Goal: Information Seeking & Learning: Learn about a topic

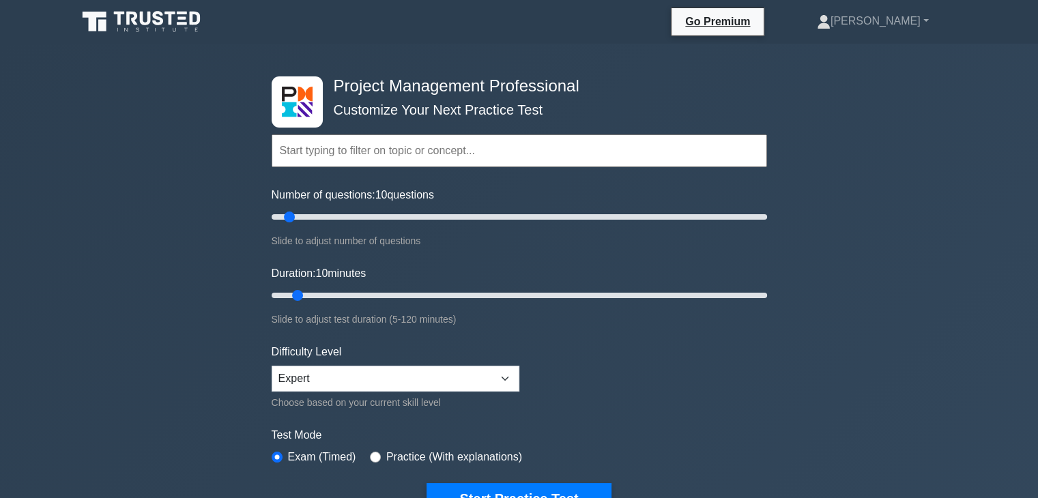
scroll to position [68, 0]
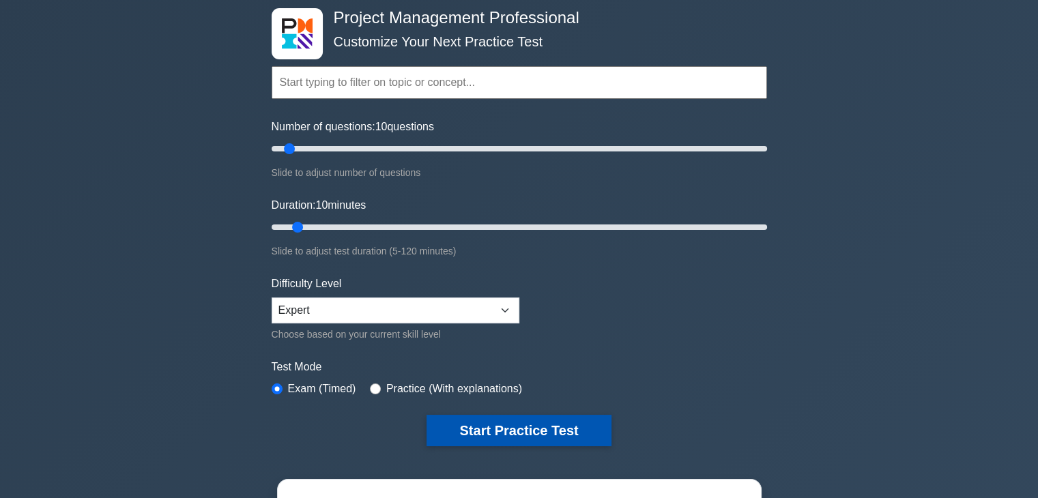
click at [550, 426] on button "Start Practice Test" at bounding box center [518, 430] width 184 height 31
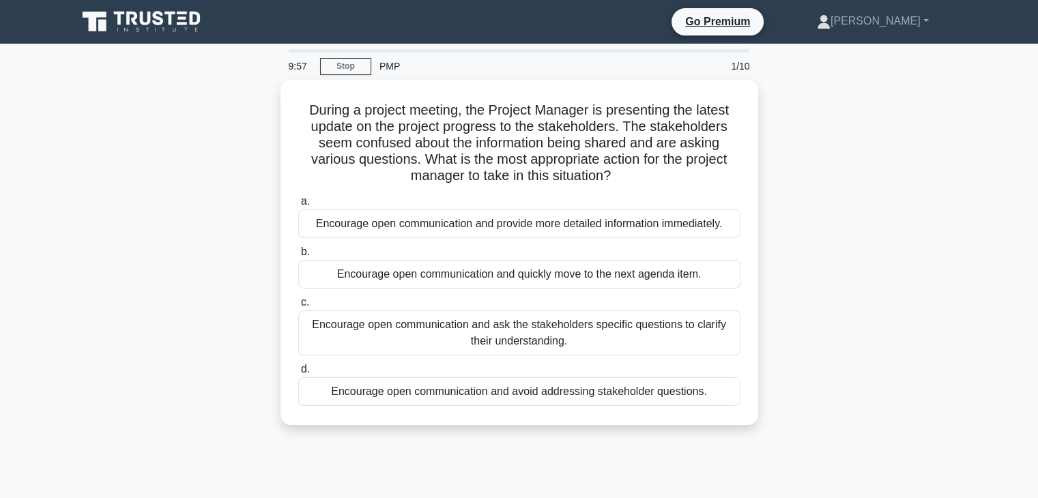
drag, startPoint x: 302, startPoint y: 106, endPoint x: 790, endPoint y: 394, distance: 565.9
click at [794, 418] on div "During a project meeting, the Project Manager is presenting the latest update o…" at bounding box center [519, 261] width 901 height 362
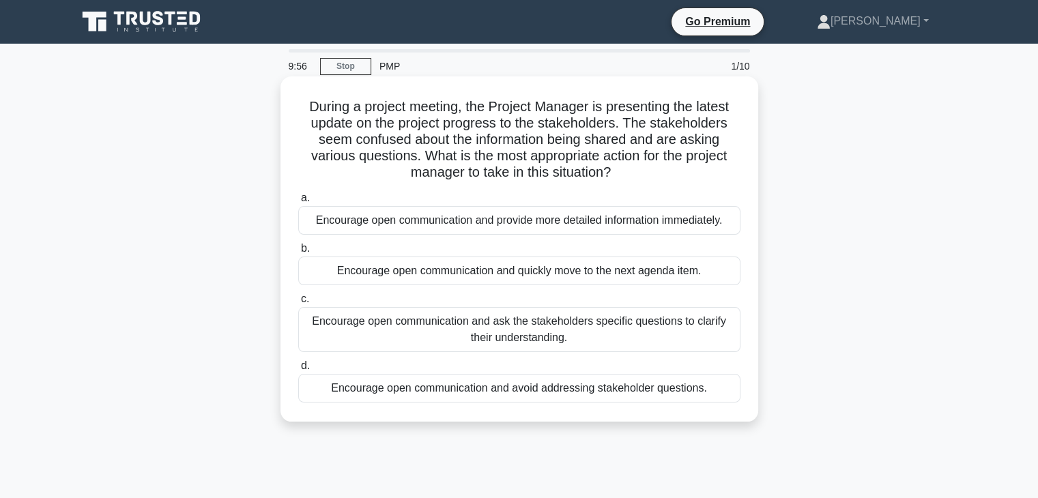
copy div "During a project meeting, the Project Manager is presenting the latest update o…"
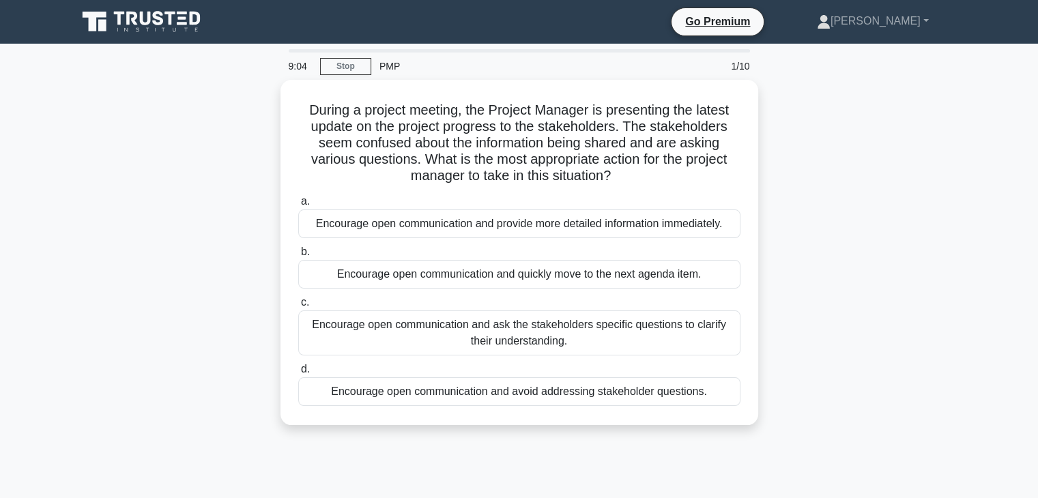
click at [816, 173] on div "During a project meeting, the Project Manager is presenting the latest update o…" at bounding box center [519, 261] width 901 height 362
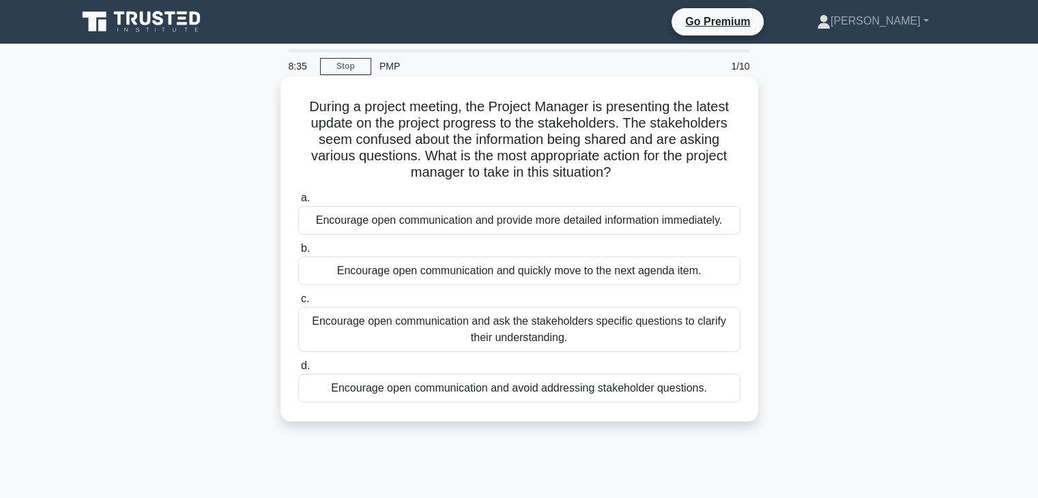
click at [534, 341] on div "Encourage open communication and ask the stakeholders specific questions to cla…" at bounding box center [519, 329] width 442 height 45
click at [298, 304] on input "c. Encourage open communication and ask the stakeholders specific questions to …" at bounding box center [298, 299] width 0 height 9
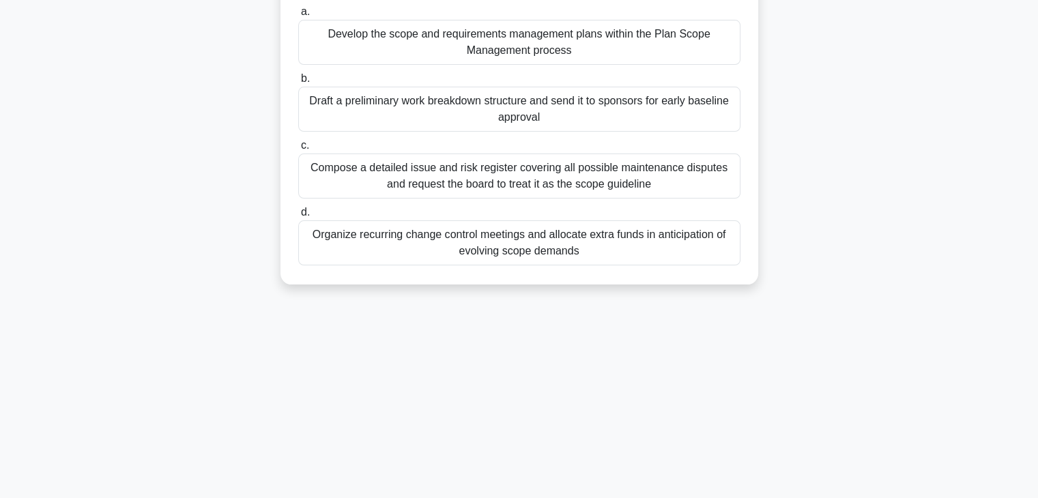
drag, startPoint x: 312, startPoint y: 105, endPoint x: 727, endPoint y: 373, distance: 494.0
click at [715, 497] on html "Go Premium Ahmed" at bounding box center [519, 129] width 1038 height 737
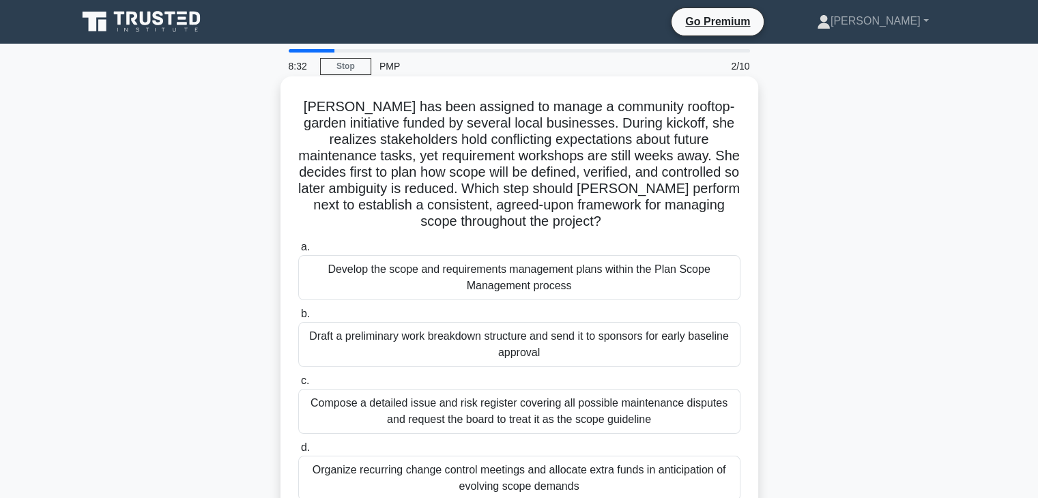
copy div "Elena has been assigned to manage a community rooftop-garden initiative funded …"
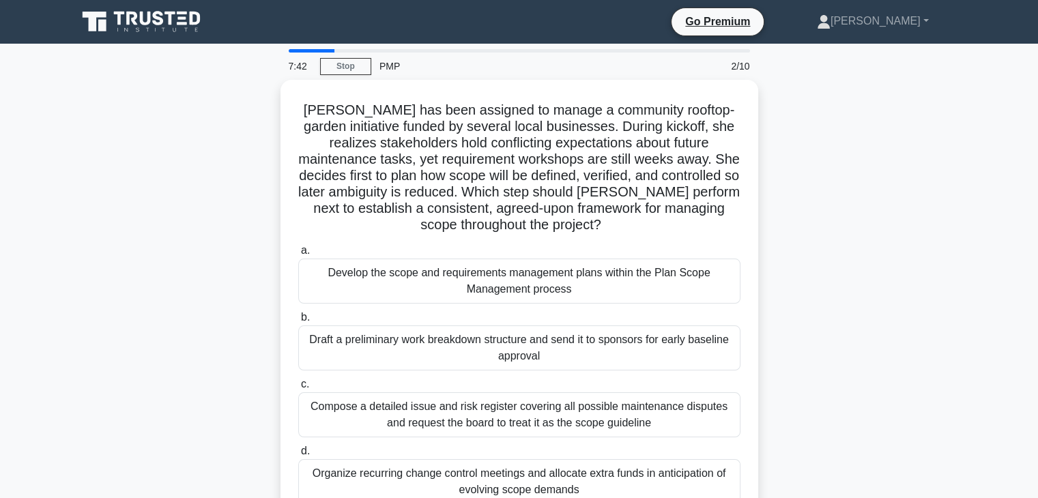
click at [850, 302] on div "Elena has been assigned to manage a community rooftop-garden initiative funded …" at bounding box center [519, 310] width 901 height 460
click at [849, 281] on div "Elena has been assigned to manage a community rooftop-garden initiative funded …" at bounding box center [519, 310] width 901 height 460
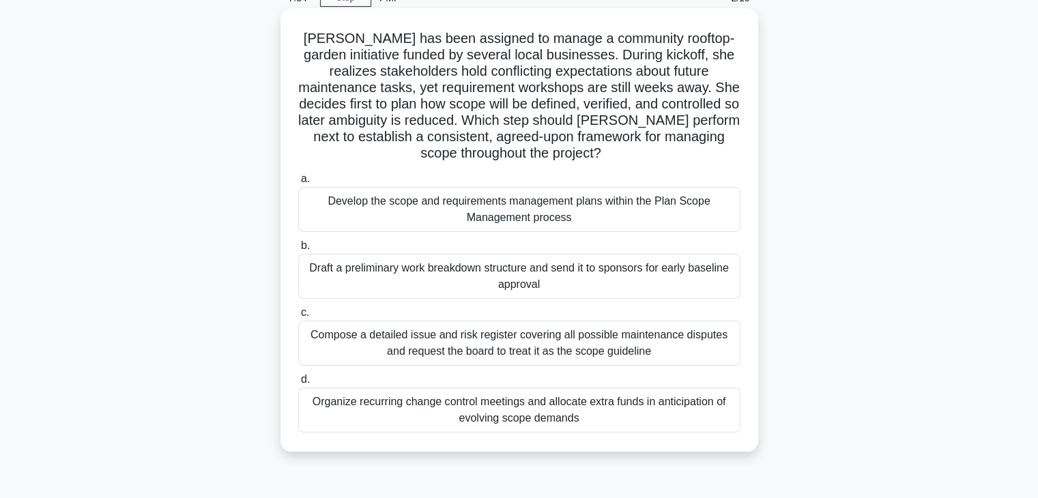
scroll to position [68, 0]
click at [543, 342] on div "Compose a detailed issue and risk register covering all possible maintenance di…" at bounding box center [519, 343] width 442 height 45
click at [298, 317] on input "c. Compose a detailed issue and risk register covering all possible maintenance…" at bounding box center [298, 312] width 0 height 9
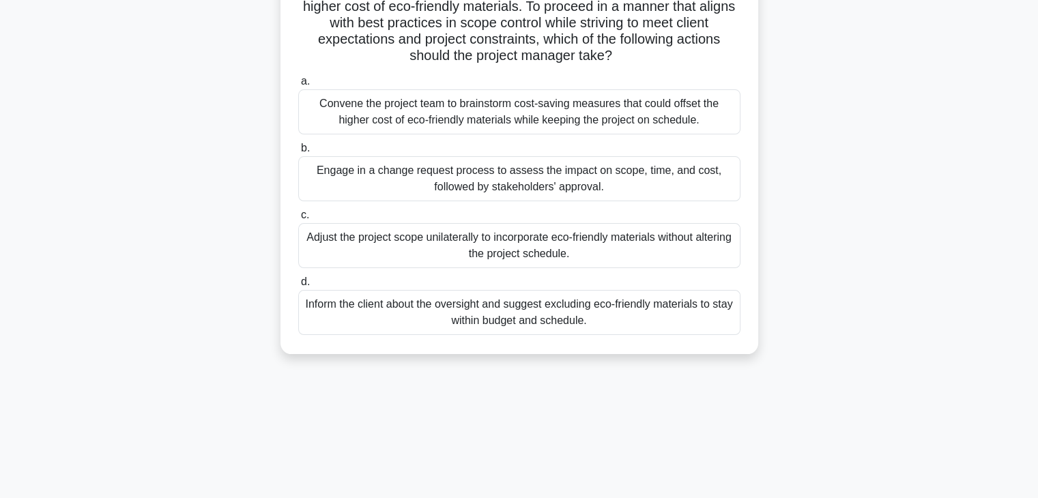
scroll to position [240, 0]
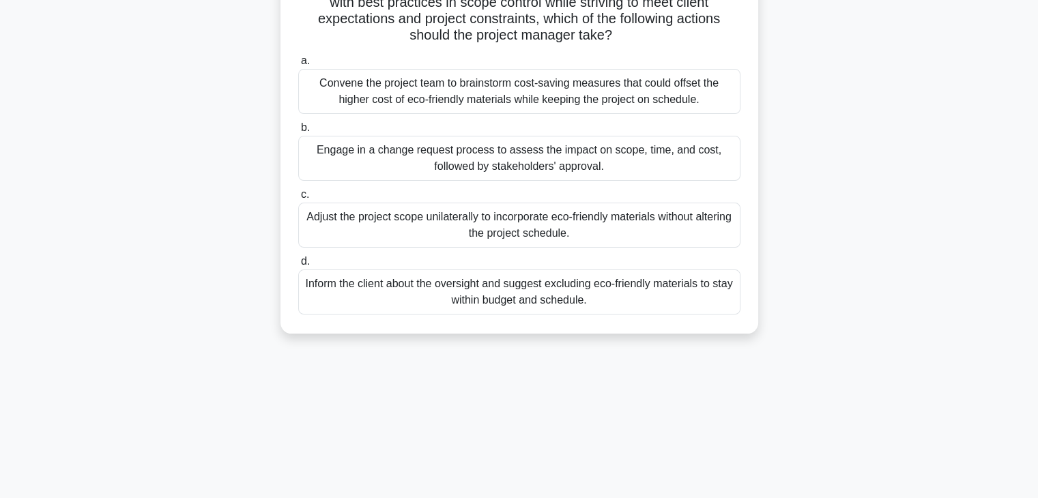
drag, startPoint x: 330, startPoint y: 108, endPoint x: 912, endPoint y: 528, distance: 718.0
click at [912, 497] on html "Go Premium Ahmed" at bounding box center [519, 129] width 1038 height 737
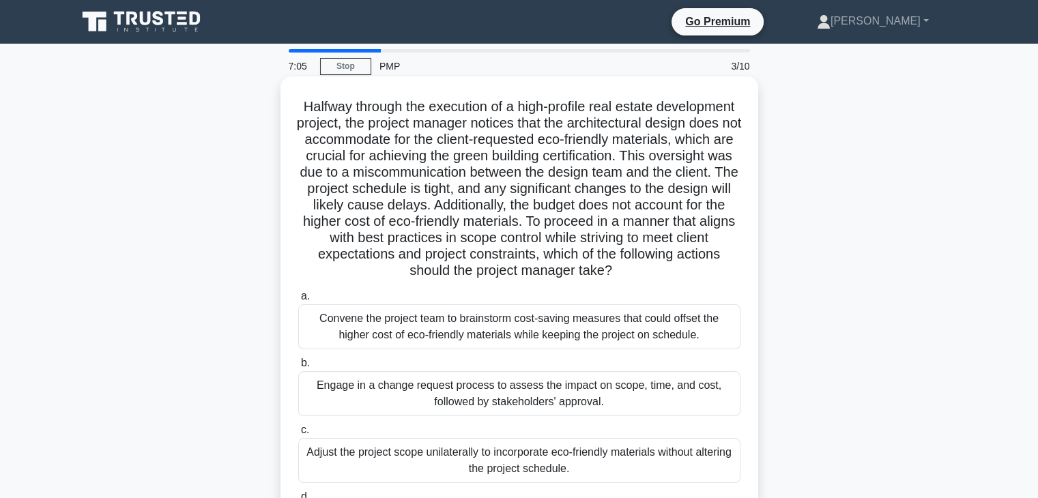
copy div "Halfway through the execution of a high-profile real estate development project…"
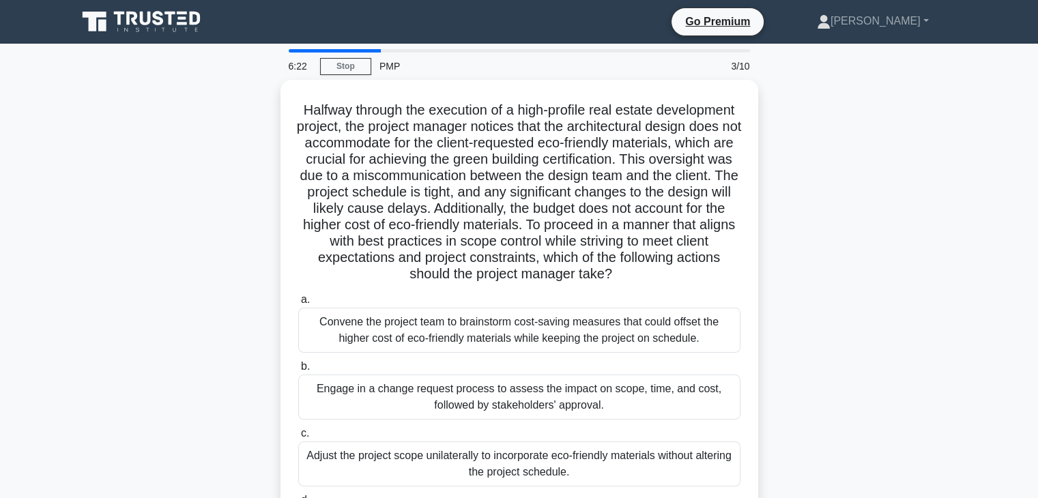
click at [845, 302] on div "Halfway through the execution of a high-profile real estate development project…" at bounding box center [519, 334] width 901 height 509
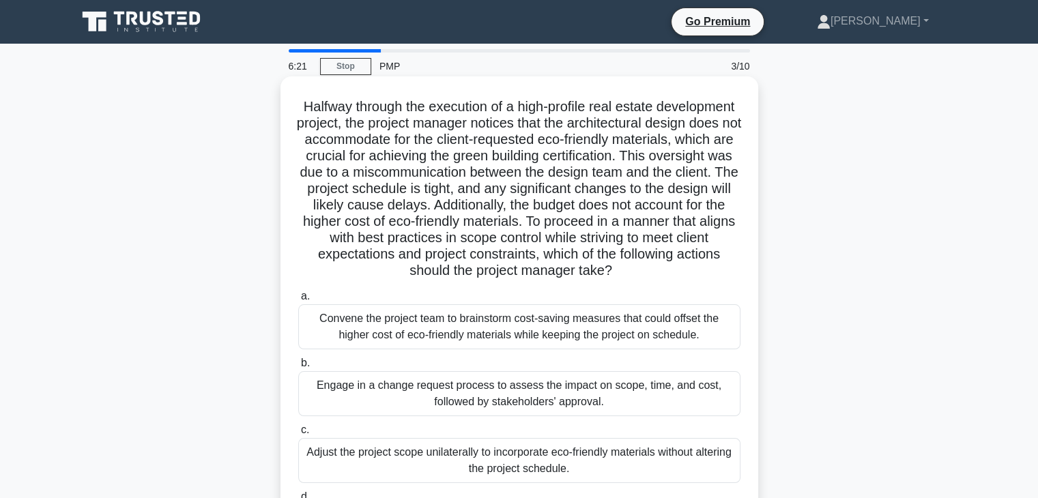
click at [495, 402] on div "Engage in a change request process to assess the impact on scope, time, and cos…" at bounding box center [519, 393] width 442 height 45
click at [298, 368] on input "b. Engage in a change request process to assess the impact on scope, time, and …" at bounding box center [298, 363] width 0 height 9
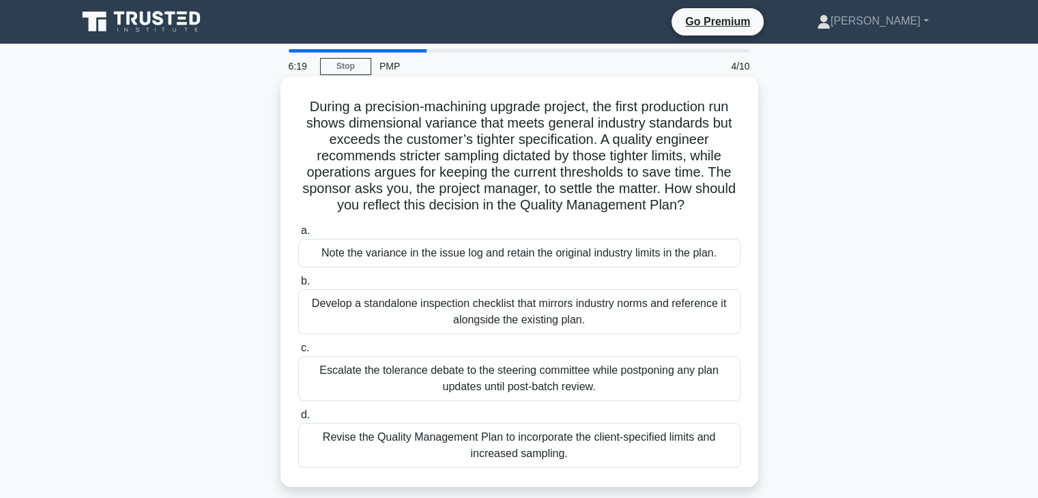
drag, startPoint x: 291, startPoint y: 98, endPoint x: 670, endPoint y: 447, distance: 514.8
click at [670, 447] on div "During a precision-machining upgrade project, the first production run shows di…" at bounding box center [519, 282] width 467 height 400
copy div "During a precision-machining upgrade project, the first production run shows di…"
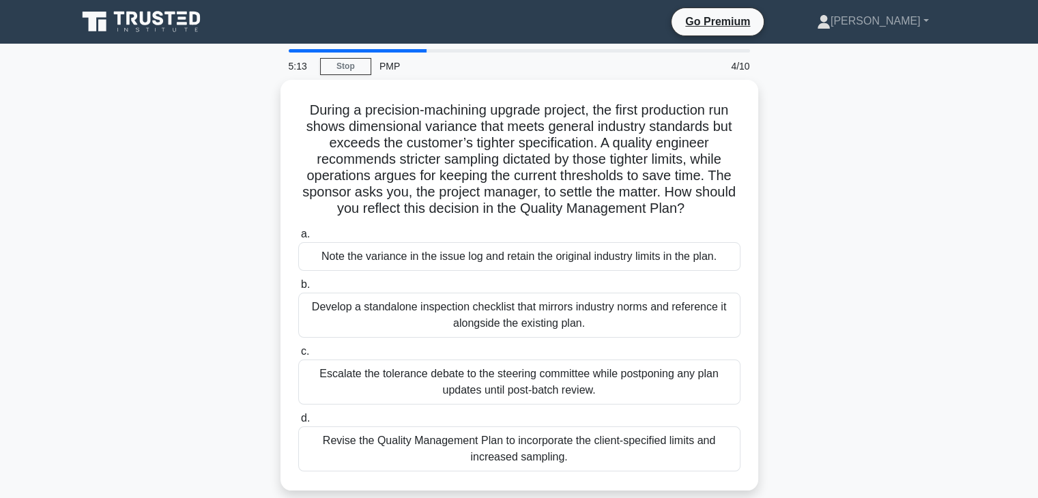
click at [957, 385] on div "During a precision-machining upgrade project, the first production run shows di…" at bounding box center [519, 293] width 901 height 427
click at [974, 351] on main "5:12 Stop PMP 4/10 During a precision-machining upgrade project, the first prod…" at bounding box center [519, 390] width 1038 height 693
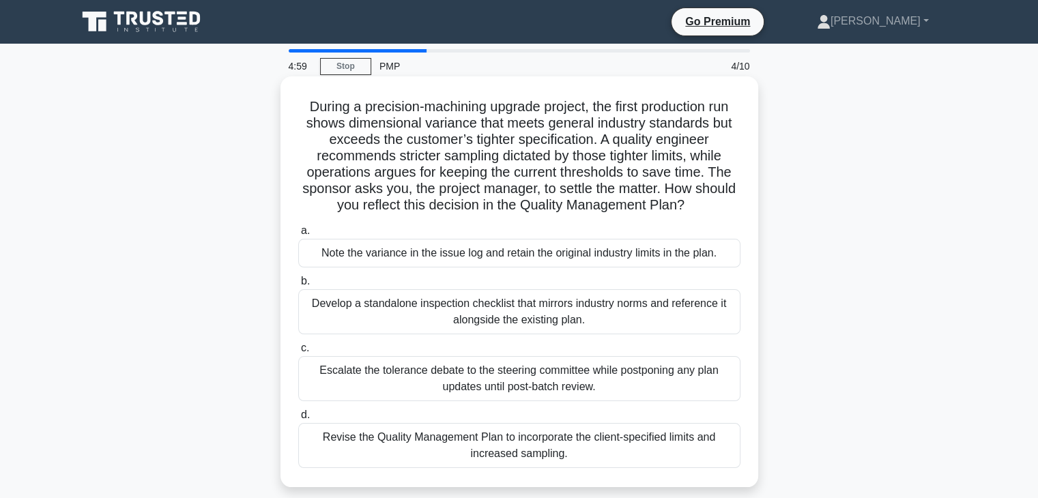
click at [530, 310] on div "Develop a standalone inspection checklist that mirrors industry norms and refer…" at bounding box center [519, 311] width 442 height 45
click at [298, 286] on input "b. Develop a standalone inspection checklist that mirrors industry norms and re…" at bounding box center [298, 281] width 0 height 9
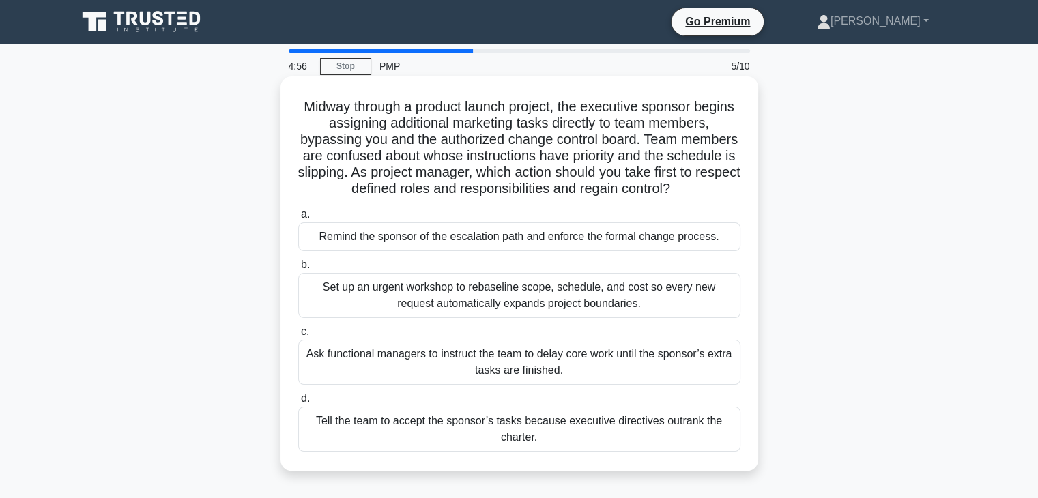
drag, startPoint x: 317, startPoint y: 104, endPoint x: 580, endPoint y: 255, distance: 302.6
click at [618, 454] on div "Midway through a product launch project, the executive sponsor begins assigning…" at bounding box center [519, 273] width 467 height 383
copy div "Midway through a product launch project, the executive sponsor begins assigning…"
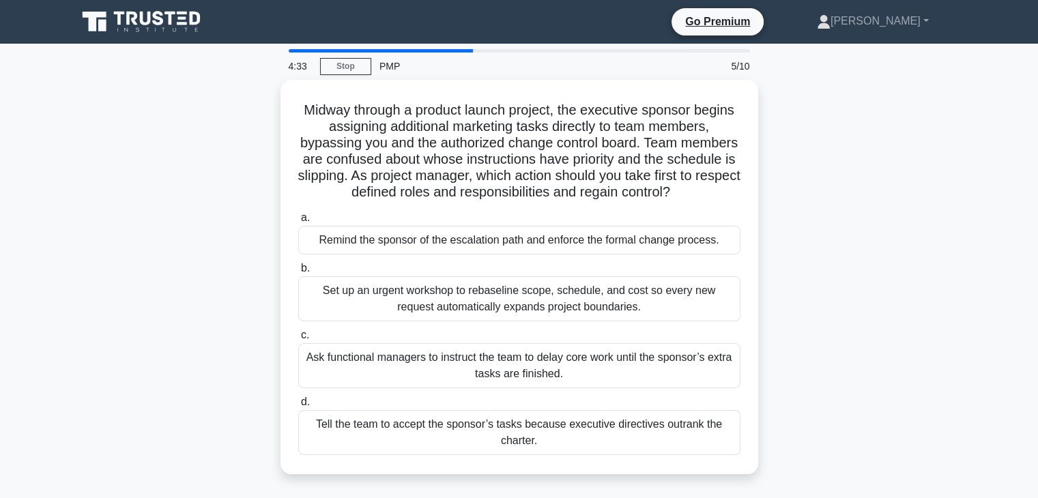
click at [900, 268] on div "Midway through a product launch project, the executive sponsor begins assigning…" at bounding box center [519, 285] width 901 height 411
click at [897, 222] on div "Midway through a product launch project, the executive sponsor begins assigning…" at bounding box center [519, 285] width 901 height 411
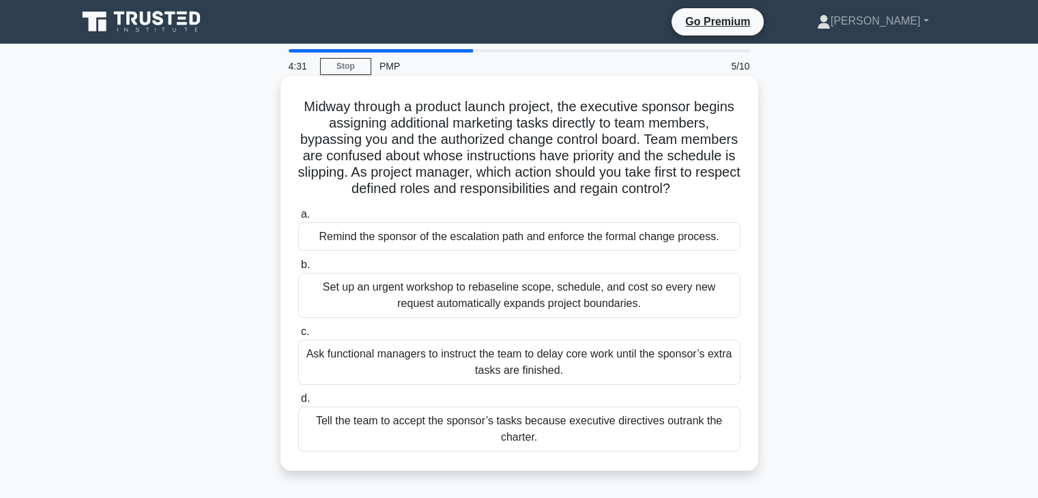
click at [560, 233] on div "Remind the sponsor of the escalation path and enforce the formal change process." at bounding box center [519, 236] width 442 height 29
click at [298, 219] on input "a. Remind the sponsor of the escalation path and enforce the formal change proc…" at bounding box center [298, 214] width 0 height 9
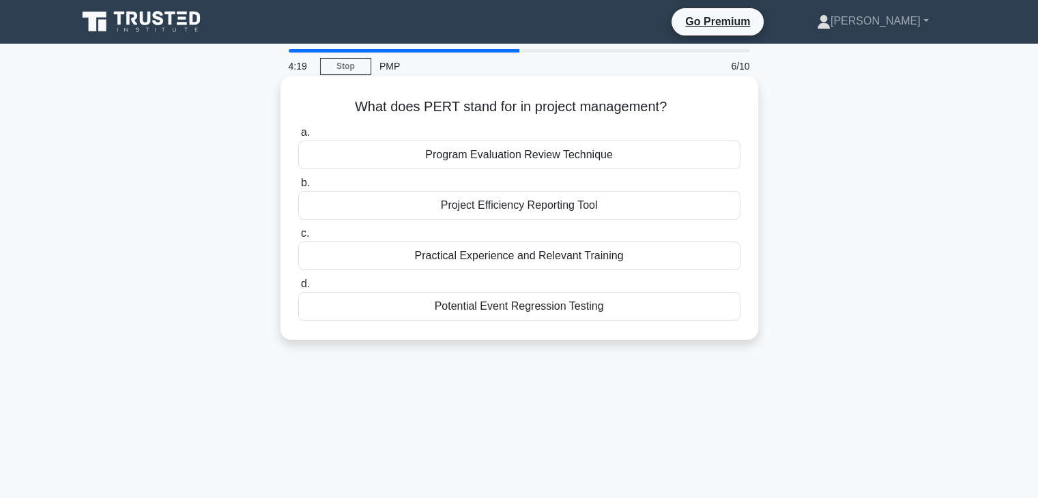
click at [482, 159] on div "Program Evaluation Review Technique" at bounding box center [519, 155] width 442 height 29
click at [298, 137] on input "a. Program Evaluation Review Technique" at bounding box center [298, 132] width 0 height 9
drag, startPoint x: 334, startPoint y: 104, endPoint x: 612, endPoint y: 287, distance: 332.7
click at [625, 311] on div "What is a resource histogram in project management? .spinner_0XTQ{transform-ori…" at bounding box center [519, 208] width 467 height 252
copy div "What is a resource histogram in project management? .spinner_0XTQ{transform-ori…"
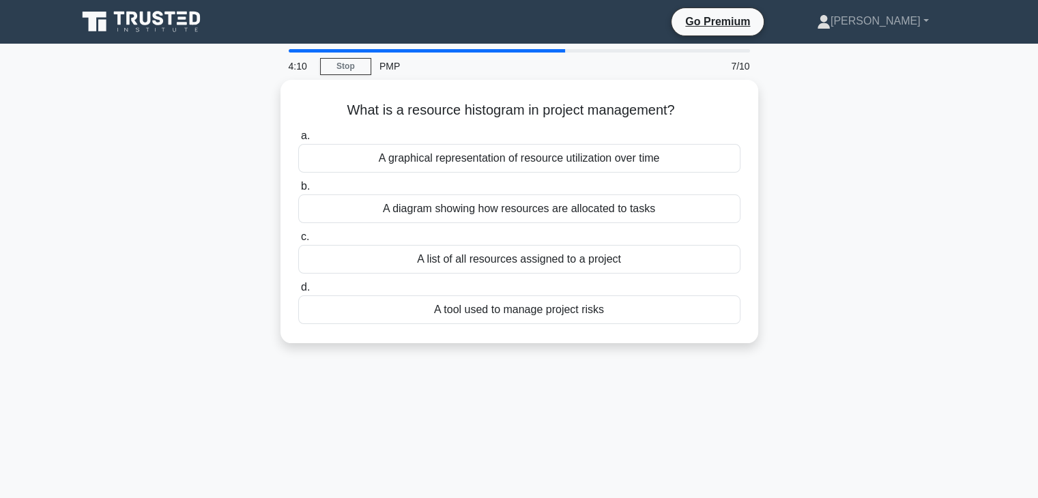
click at [841, 203] on div "What is a resource histogram in project management? .spinner_0XTQ{transform-ori…" at bounding box center [519, 220] width 901 height 280
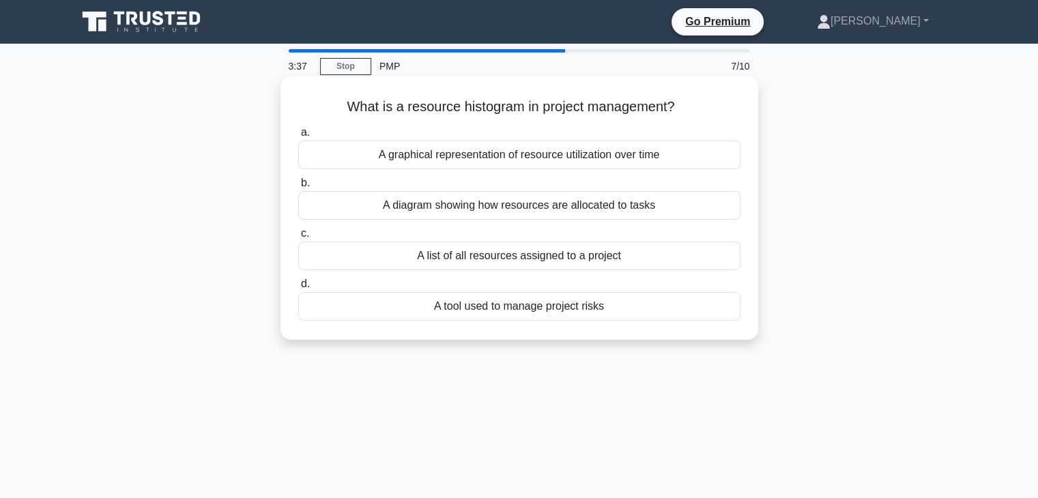
click at [581, 209] on div "A diagram showing how resources are allocated to tasks" at bounding box center [519, 205] width 442 height 29
click at [298, 188] on input "b. A diagram showing how resources are allocated to tasks" at bounding box center [298, 183] width 0 height 9
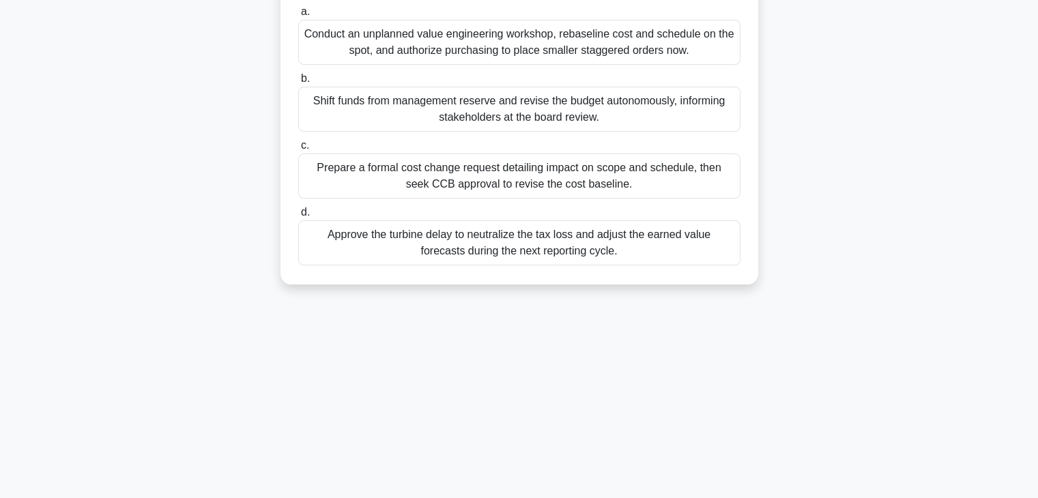
drag, startPoint x: 300, startPoint y: 109, endPoint x: 689, endPoint y: 395, distance: 482.7
click at [693, 497] on html "Go Premium Ahmed" at bounding box center [519, 129] width 1038 height 737
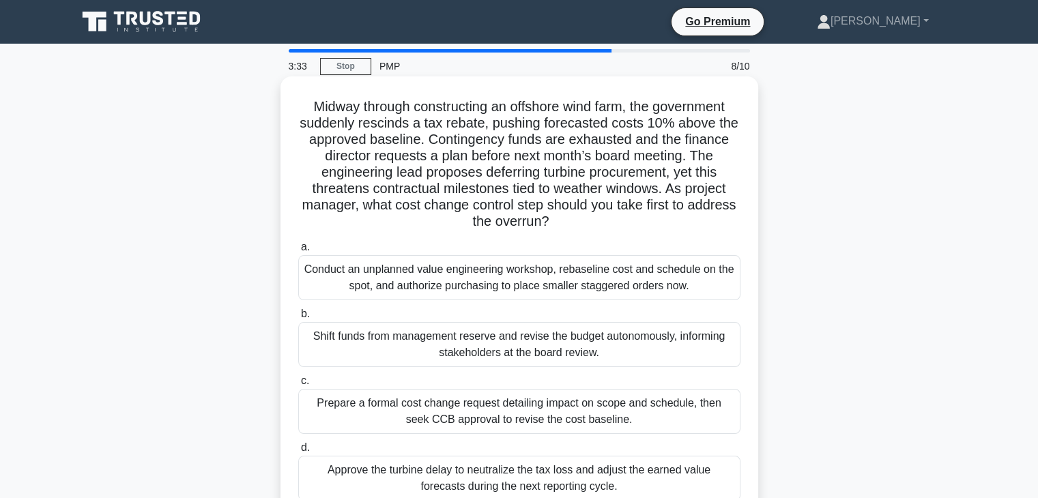
copy div "Midway through constructing an offshore wind farm, the government suddenly resc…"
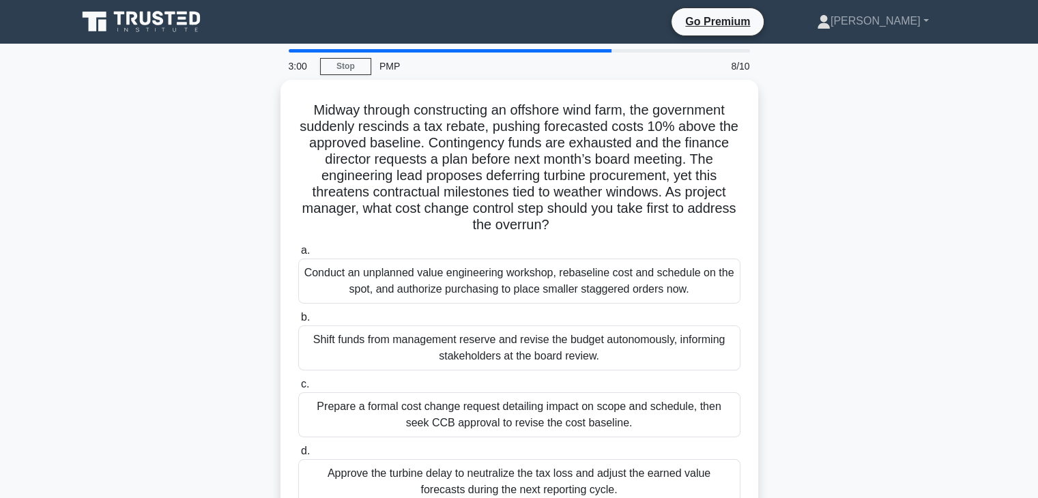
click at [880, 278] on div "Midway through constructing an offshore wind farm, the government suddenly resc…" at bounding box center [519, 310] width 901 height 460
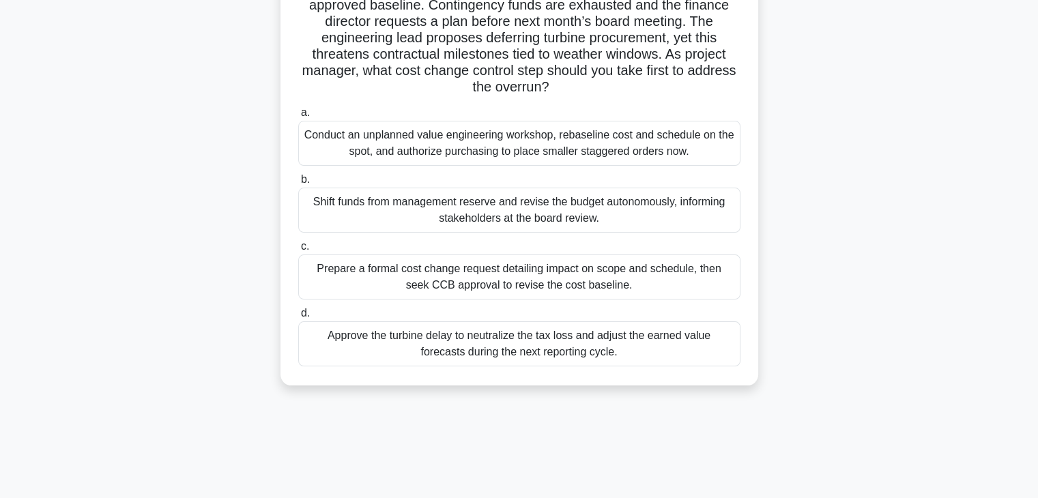
scroll to position [136, 0]
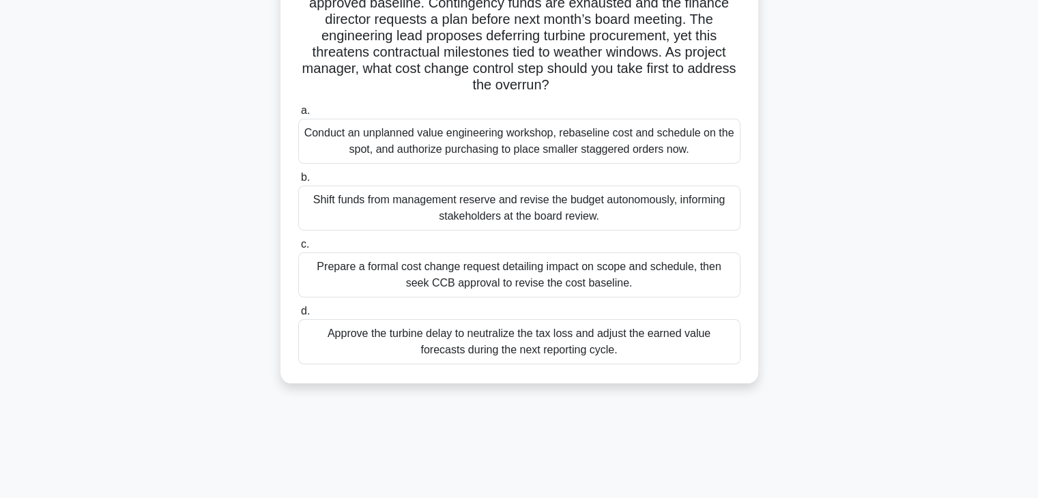
click at [504, 273] on div "Prepare a formal cost change request detailing impact on scope and schedule, th…" at bounding box center [519, 274] width 442 height 45
click at [298, 249] on input "c. Prepare a formal cost change request detailing impact on scope and schedule,…" at bounding box center [298, 244] width 0 height 9
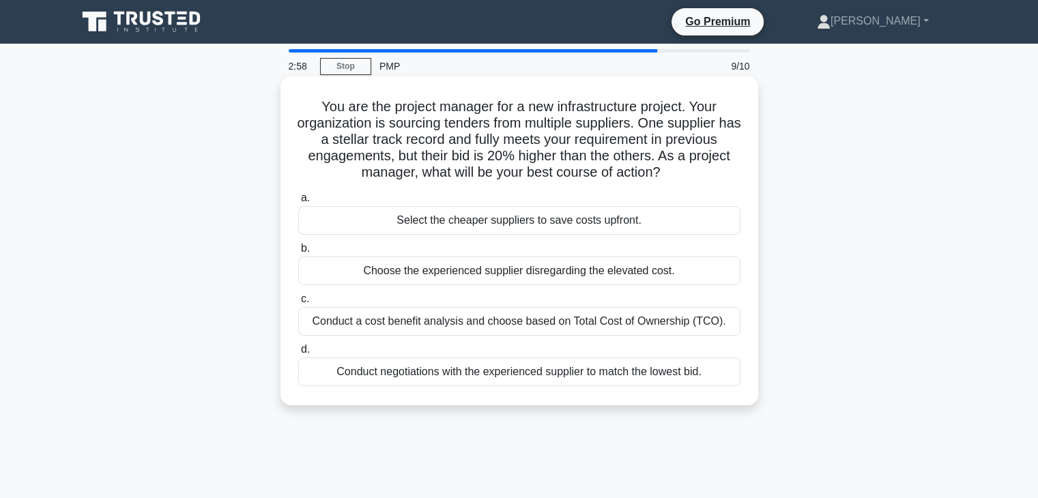
scroll to position [0, 0]
drag, startPoint x: 310, startPoint y: 104, endPoint x: 631, endPoint y: 222, distance: 341.3
click at [722, 388] on div "You are the project manager for a new infrastructure project. Your organization…" at bounding box center [519, 241] width 467 height 318
copy div "You are the project manager for a new infrastructure project. Your organization…"
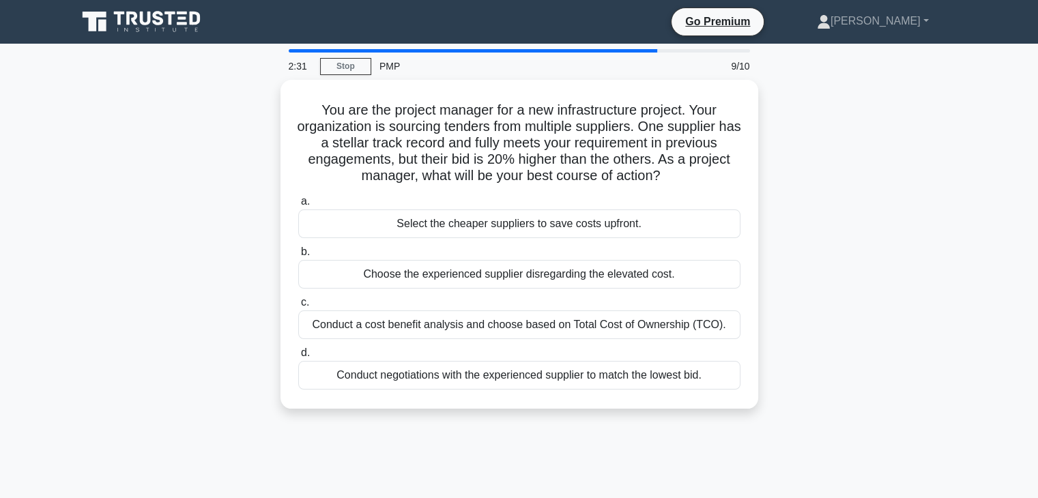
click at [832, 287] on div "You are the project manager for a new infrastructure project. Your organization…" at bounding box center [519, 252] width 901 height 345
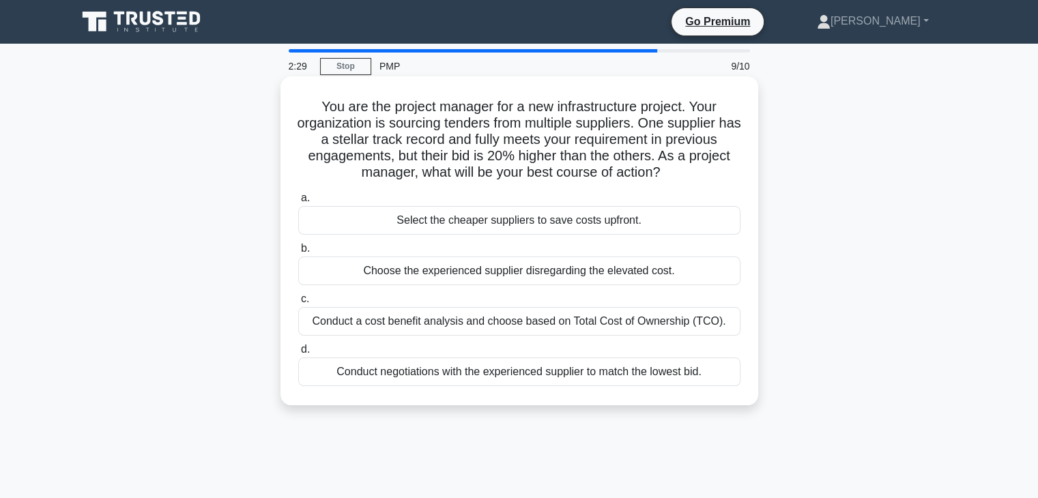
click at [426, 321] on div "Conduct a cost benefit analysis and choose based on Total Cost of Ownership (TC…" at bounding box center [519, 321] width 442 height 29
click at [298, 304] on input "c. Conduct a cost benefit analysis and choose based on Total Cost of Ownership …" at bounding box center [298, 299] width 0 height 9
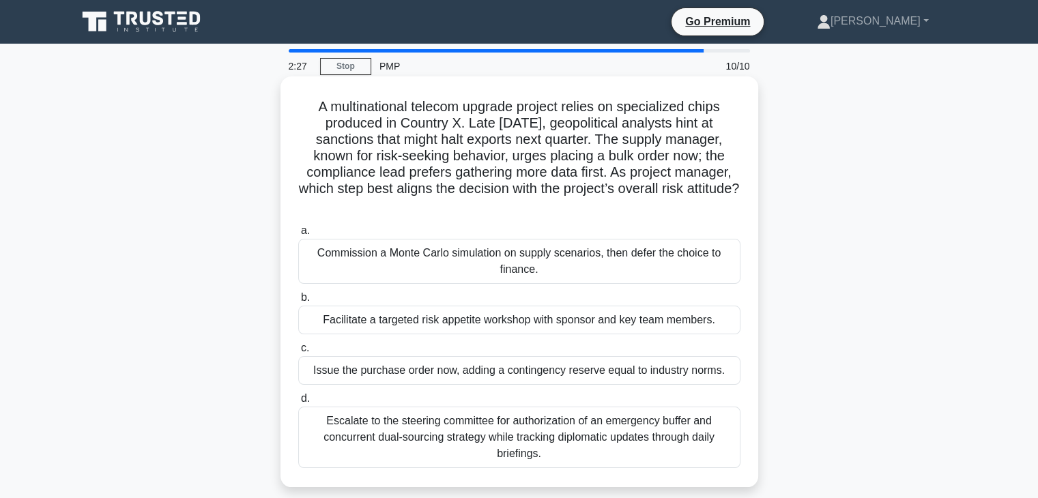
drag, startPoint x: 308, startPoint y: 107, endPoint x: 645, endPoint y: 478, distance: 501.0
click at [645, 478] on div "A multinational telecom upgrade project relies on specialized chips produced in…" at bounding box center [519, 282] width 467 height 400
copy div "A multinational telecom upgrade project relies on specialized chips produced in…"
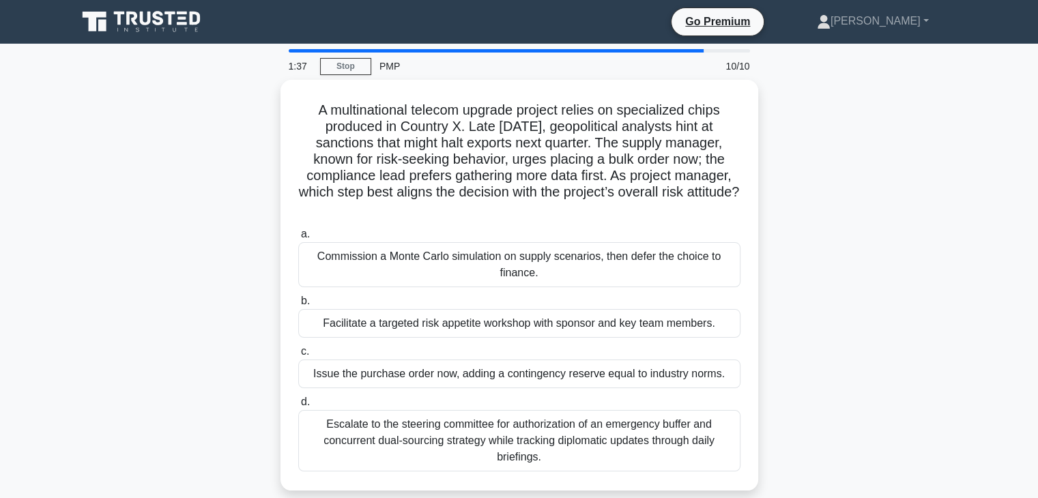
click at [852, 287] on div "A multinational telecom upgrade project relies on specialized chips produced in…" at bounding box center [519, 293] width 901 height 427
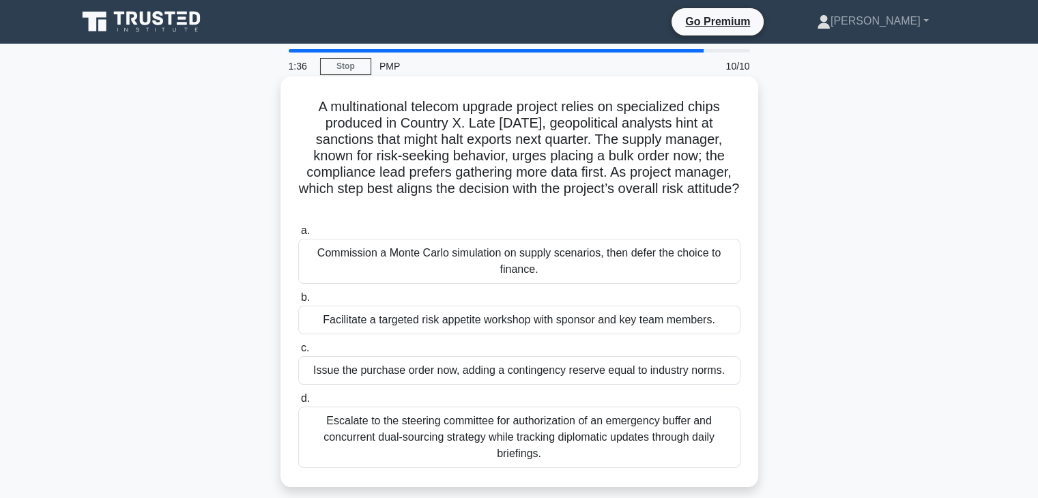
click at [481, 255] on div "Commission a Monte Carlo simulation on supply scenarios, then defer the choice …" at bounding box center [519, 261] width 442 height 45
click at [298, 235] on input "a. Commission a Monte Carlo simulation on supply scenarios, then defer the choi…" at bounding box center [298, 231] width 0 height 9
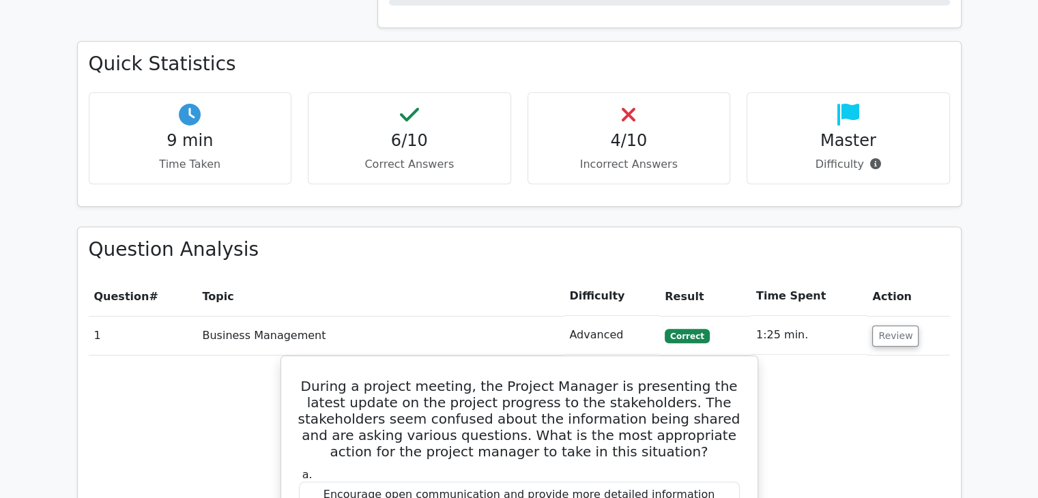
scroll to position [955, 0]
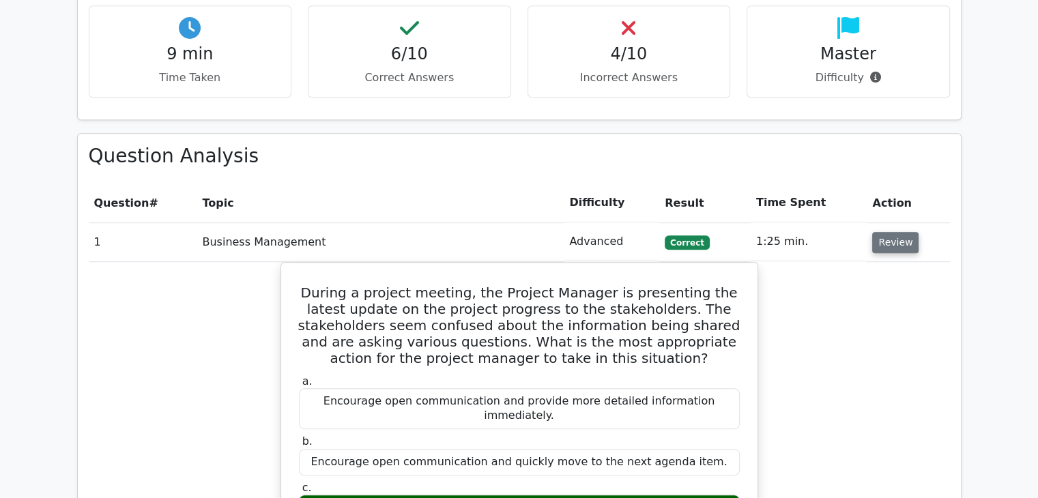
click at [893, 232] on button "Review" at bounding box center [895, 242] width 46 height 21
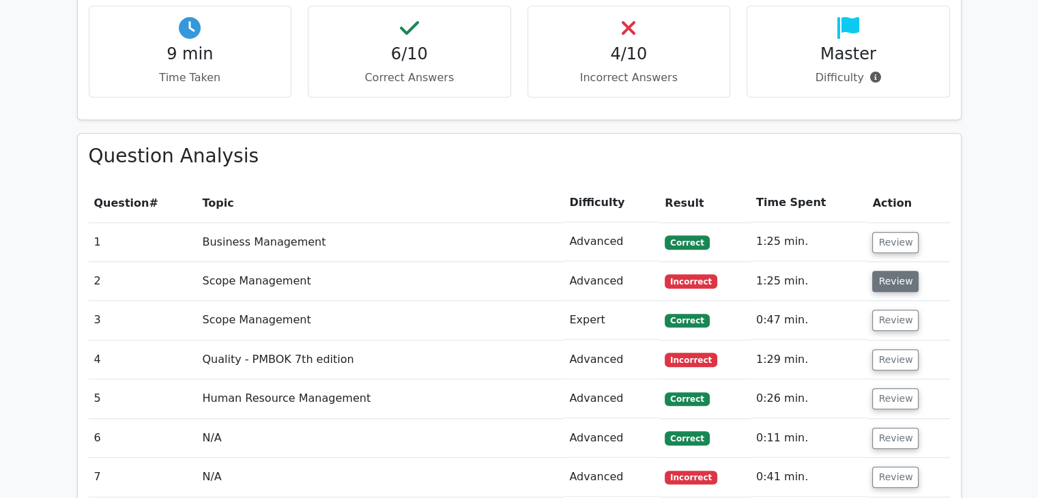
click at [890, 271] on button "Review" at bounding box center [895, 281] width 46 height 21
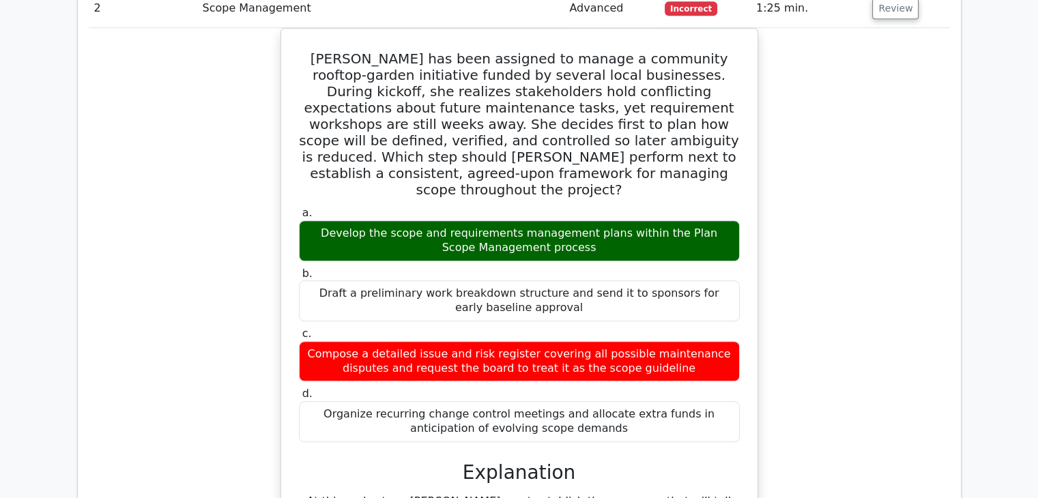
scroll to position [1160, 0]
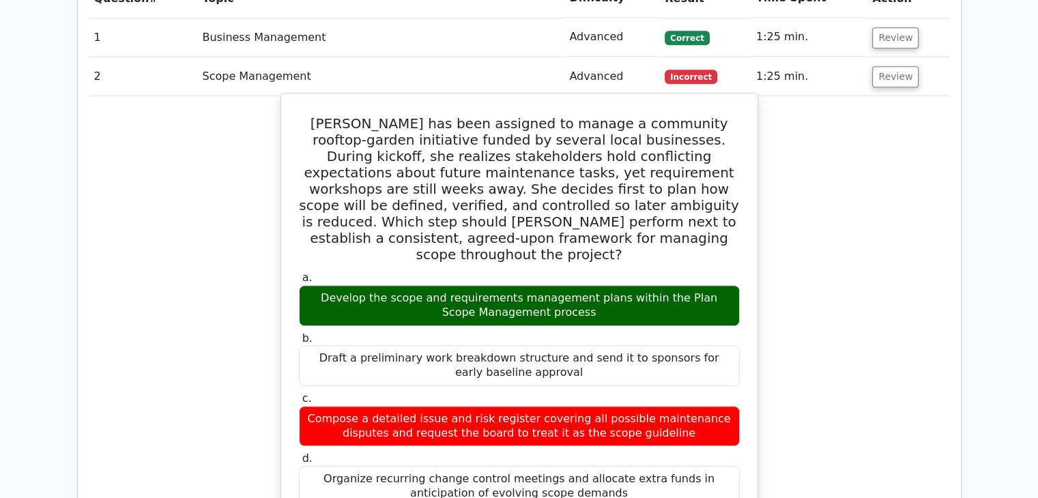
drag, startPoint x: 302, startPoint y: 63, endPoint x: 642, endPoint y: 426, distance: 498.2
click at [642, 426] on div "Elena has been assigned to manage a community rooftop-garden initiative funded …" at bounding box center [519, 496] width 465 height 795
copy div "Elena has been assigned to manage a community rooftop-garden initiative funded …"
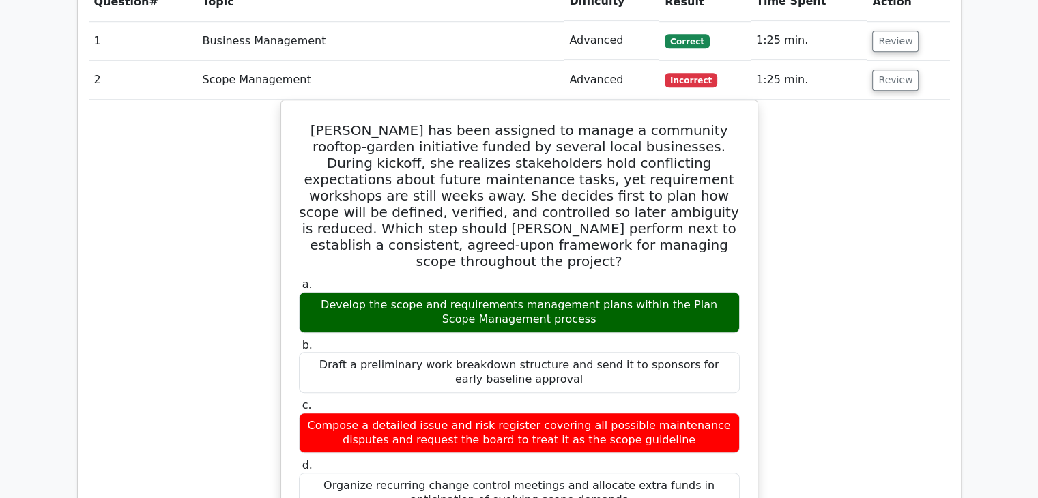
click at [976, 315] on main "Go Premium Project Management Professional Preparation Package (2025) Earn 35 P…" at bounding box center [519, 345] width 1038 height 2922
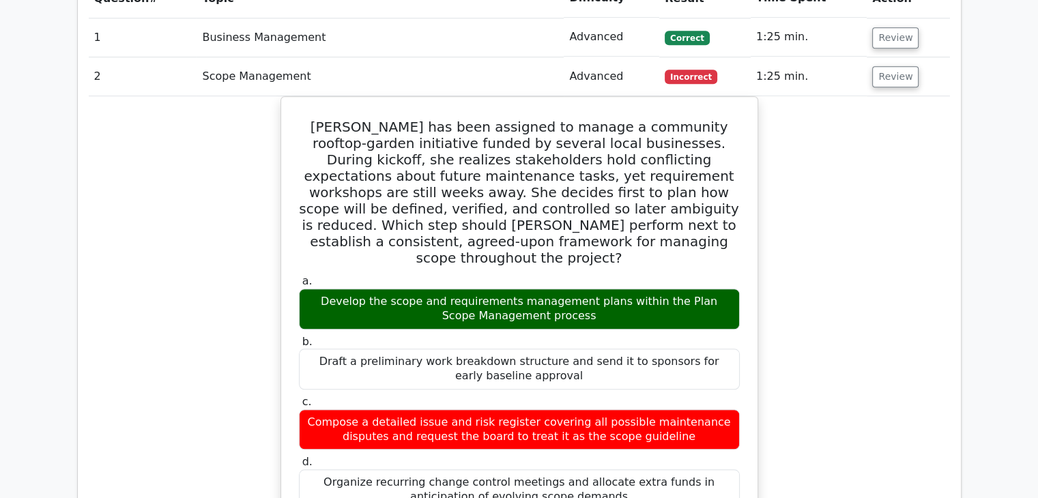
scroll to position [1433, 0]
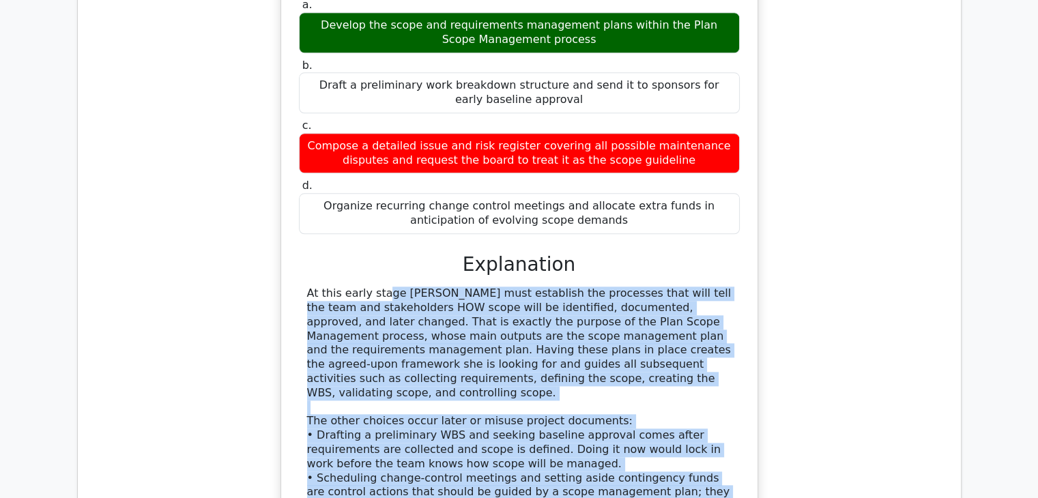
drag, startPoint x: 308, startPoint y: 225, endPoint x: 465, endPoint y: 468, distance: 289.2
click at [465, 468] on div "At this early stage Elena must establish the processes that will tell the team …" at bounding box center [519, 422] width 424 height 270
copy div "At this early stage Elena must establish the processes that will tell the team …"
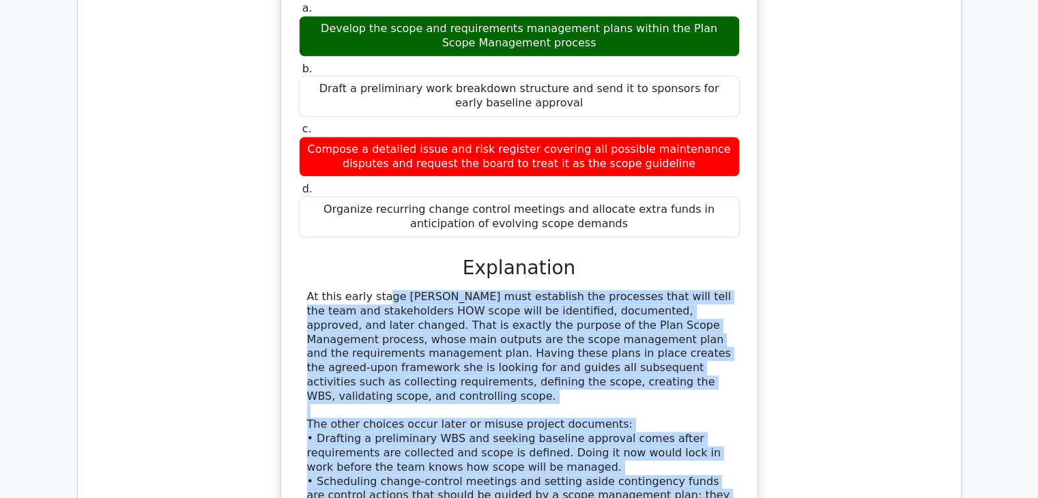
scroll to position [1092, 0]
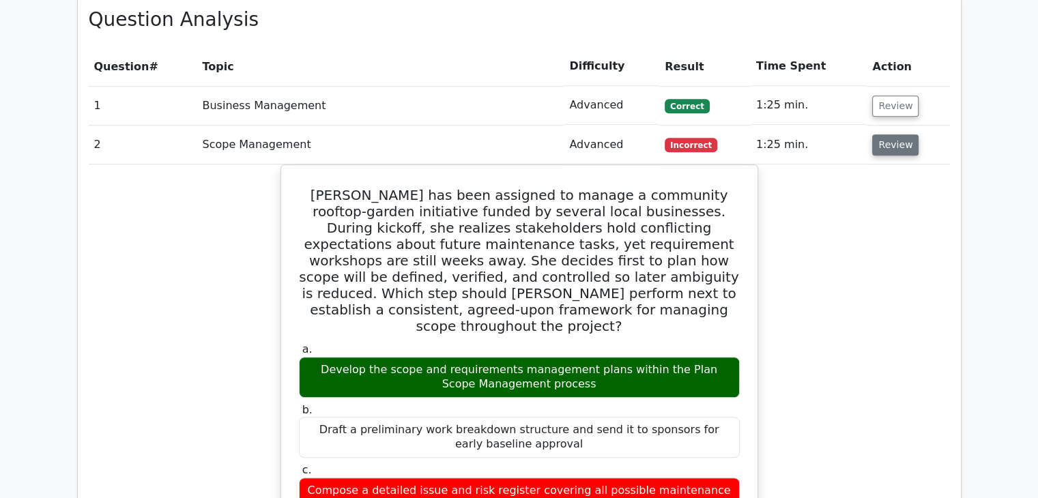
click at [895, 134] on button "Review" at bounding box center [895, 144] width 46 height 21
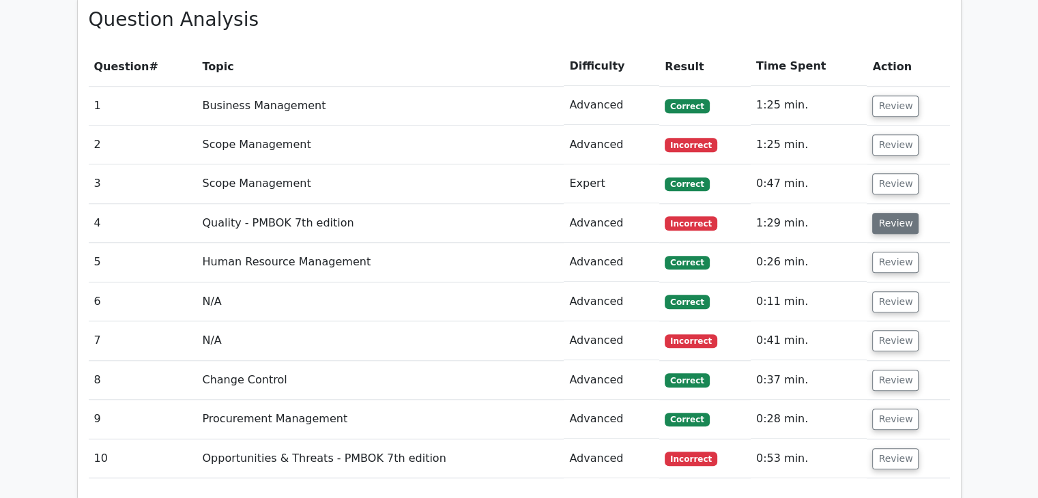
click at [896, 213] on button "Review" at bounding box center [895, 223] width 46 height 21
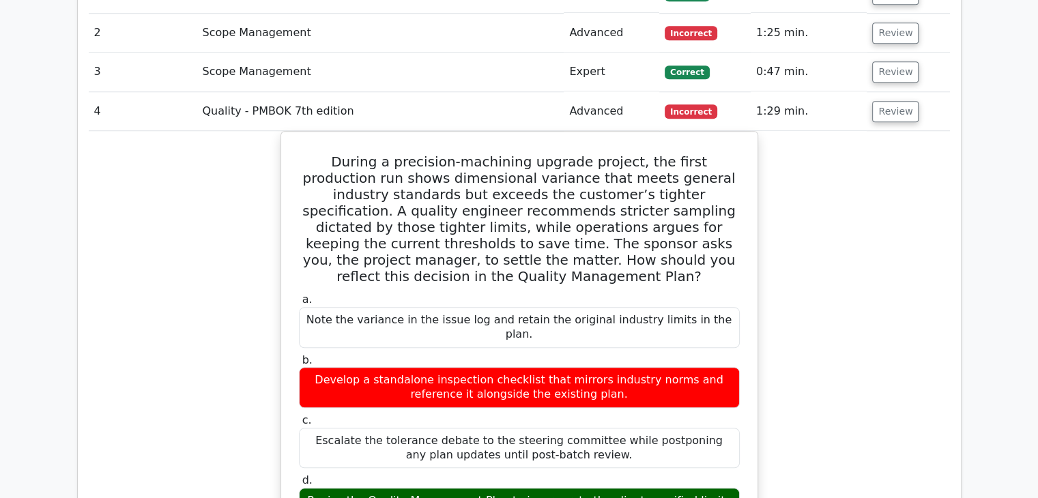
scroll to position [1228, 0]
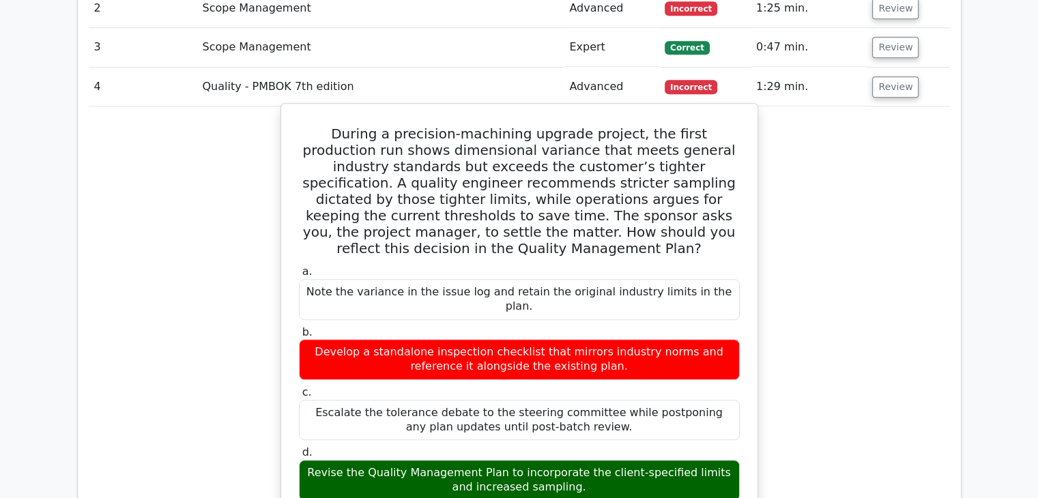
drag, startPoint x: 313, startPoint y: 80, endPoint x: 624, endPoint y: 384, distance: 435.7
click at [626, 408] on div "During a precision-machining upgrade project, the first production run shows di…" at bounding box center [519, 448] width 478 height 691
copy div "During a precision-machining upgrade project, the first production run shows di…"
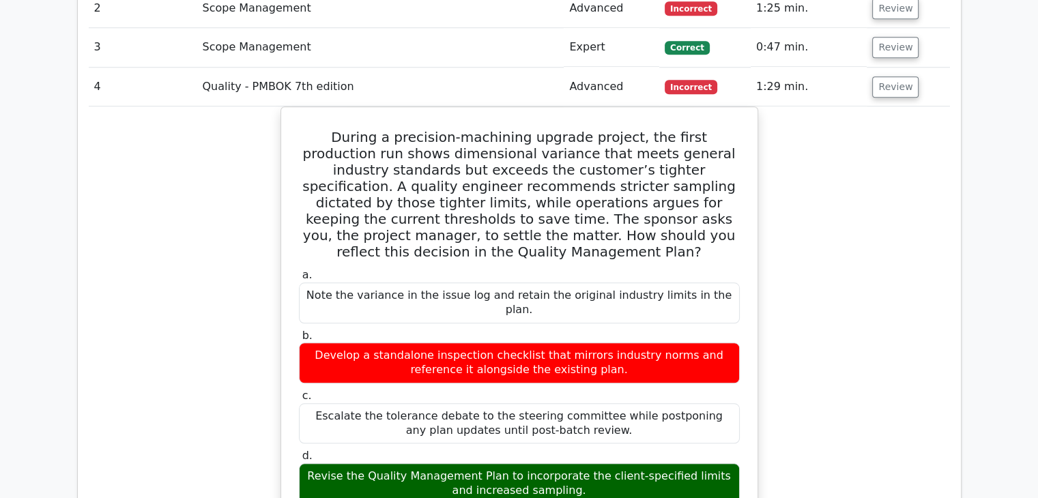
click at [805, 257] on div "During a precision-machining upgrade project, the first production run shows di…" at bounding box center [519, 460] width 861 height 708
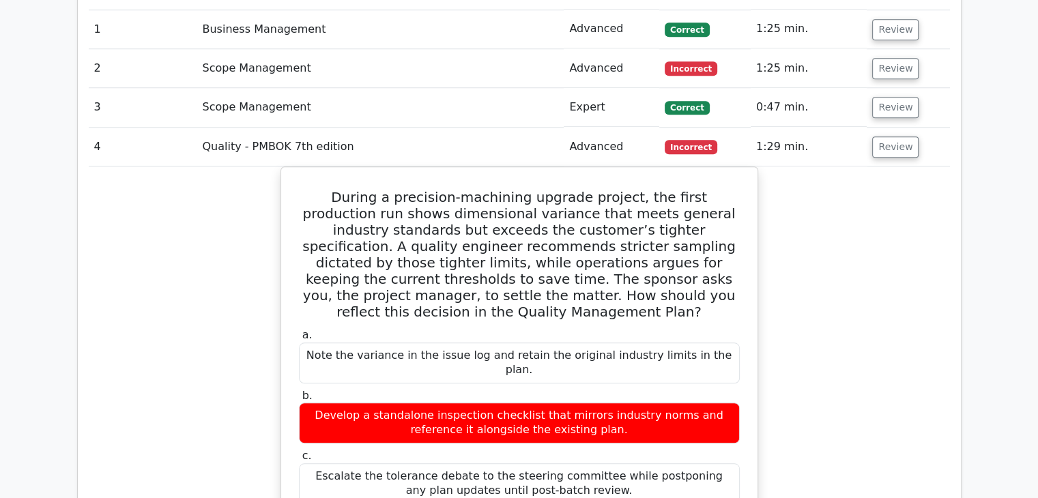
scroll to position [1024, 0]
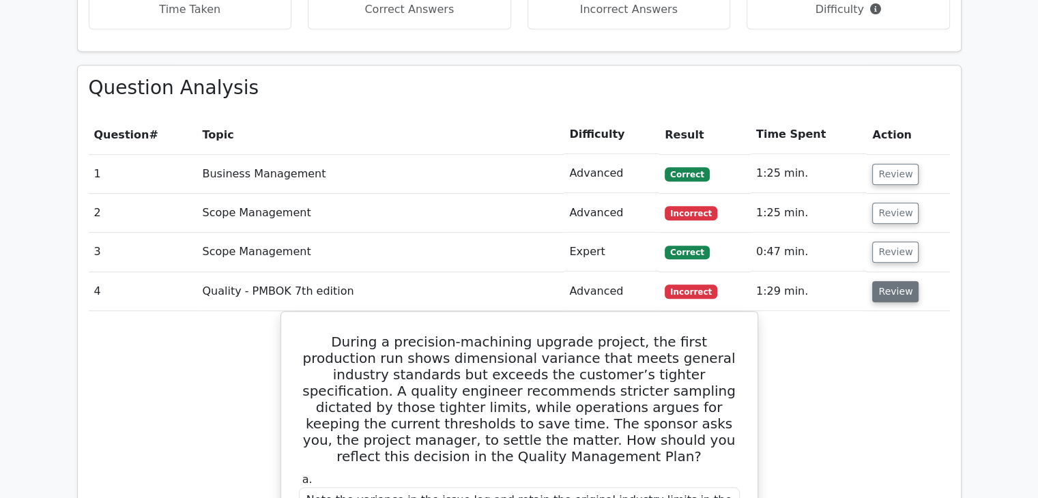
click at [884, 281] on button "Review" at bounding box center [895, 291] width 46 height 21
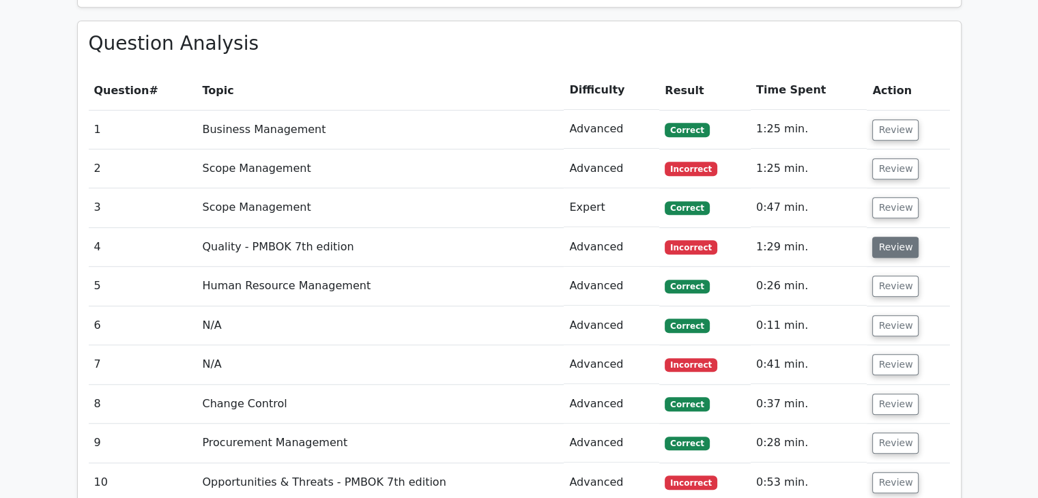
scroll to position [1092, 0]
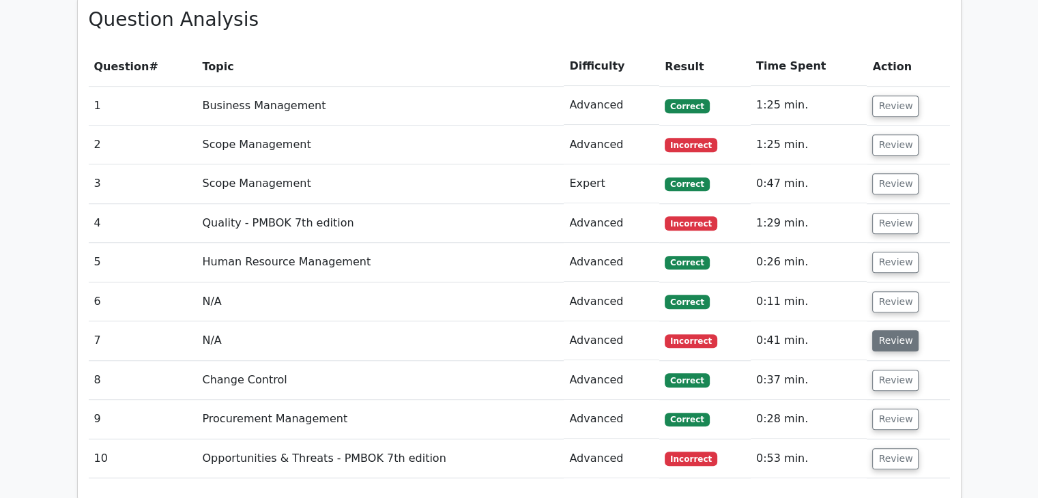
click at [885, 330] on button "Review" at bounding box center [895, 340] width 46 height 21
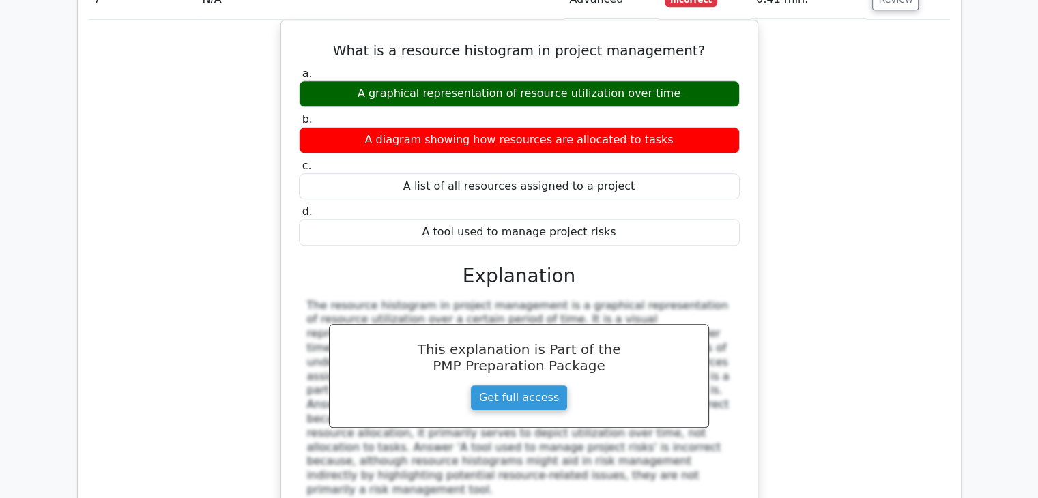
scroll to position [1297, 0]
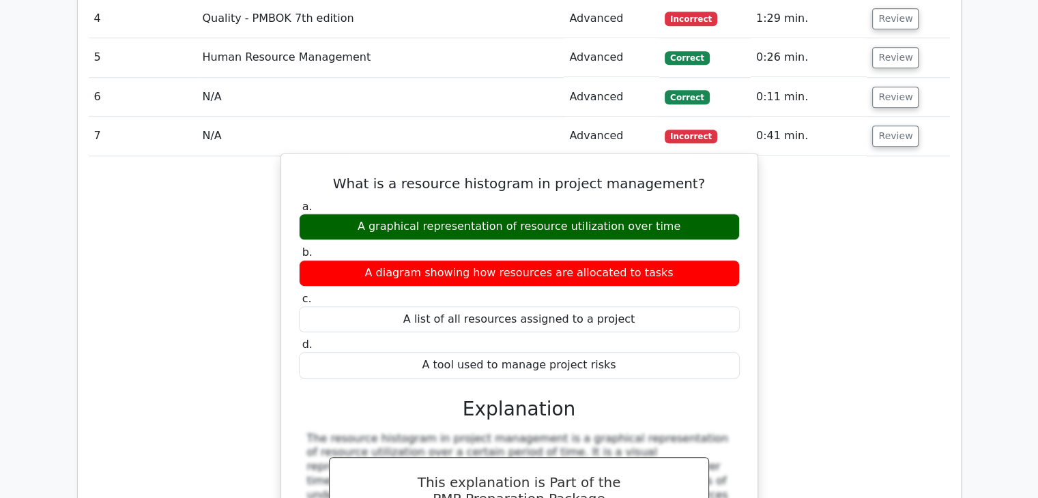
drag, startPoint x: 333, startPoint y: 131, endPoint x: 678, endPoint y: 320, distance: 393.0
click at [678, 320] on div "What is a resource histogram in project management? a. A graphical representati…" at bounding box center [519, 405] width 465 height 493
copy div "What is a resource histogram in project management? a. A graphical representati…"
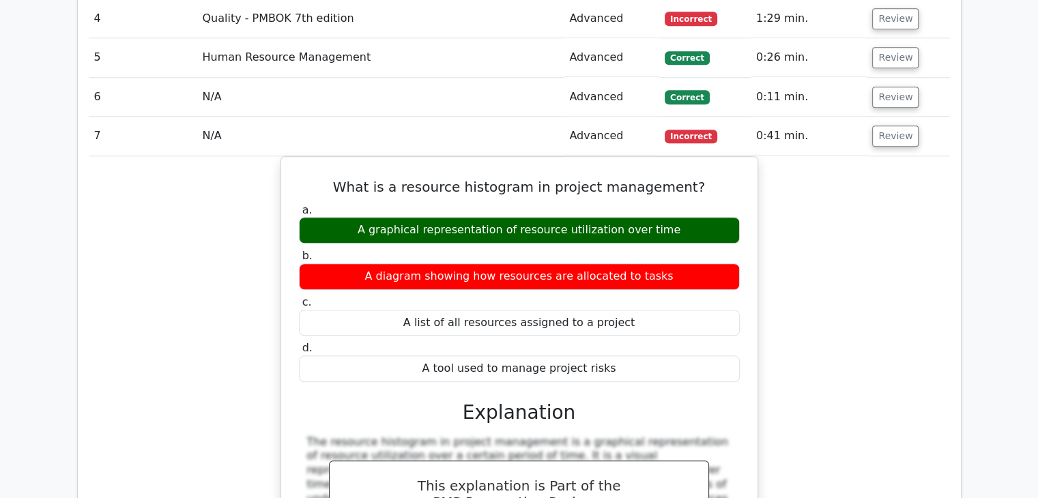
click at [867, 271] on div "What is a resource histogram in project management? a. A graphical representati…" at bounding box center [519, 417] width 861 height 522
click at [903, 126] on button "Review" at bounding box center [895, 136] width 46 height 21
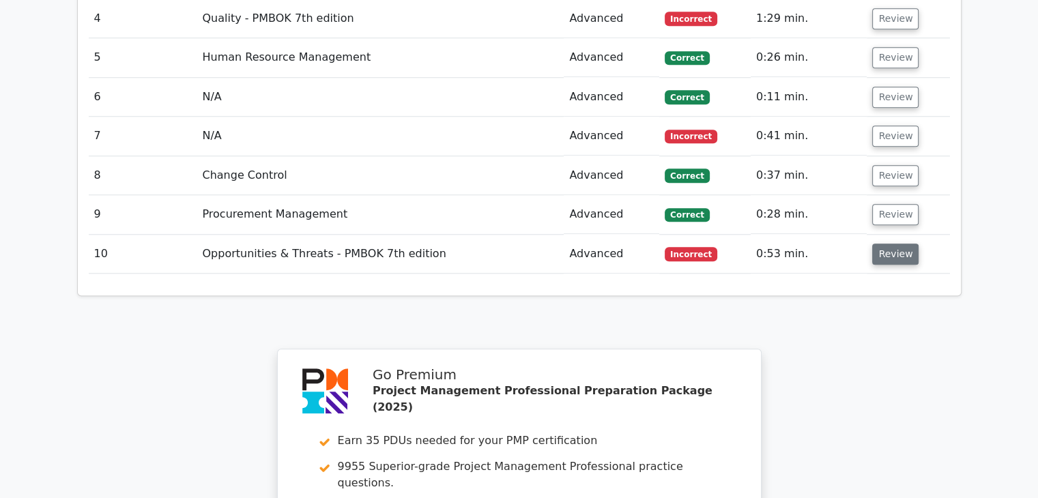
click at [899, 244] on button "Review" at bounding box center [895, 254] width 46 height 21
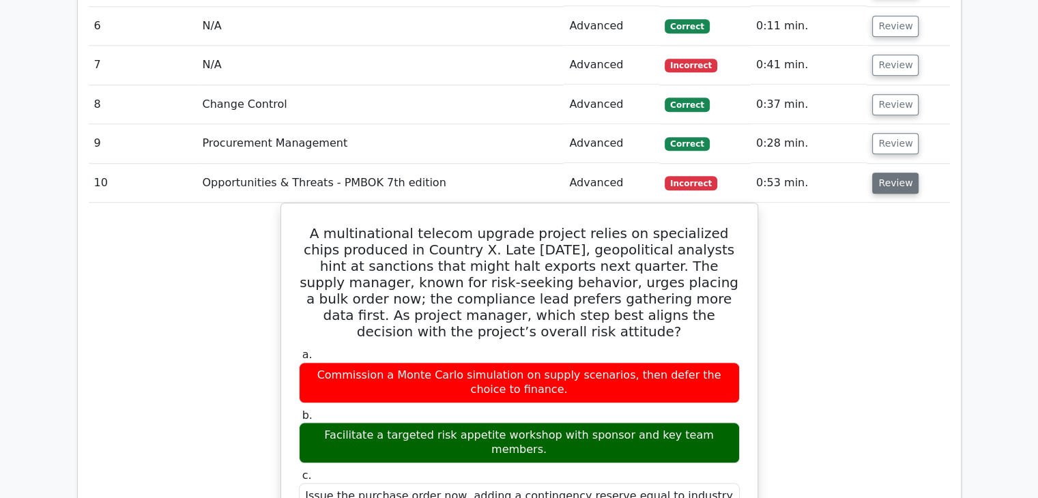
scroll to position [1433, 0]
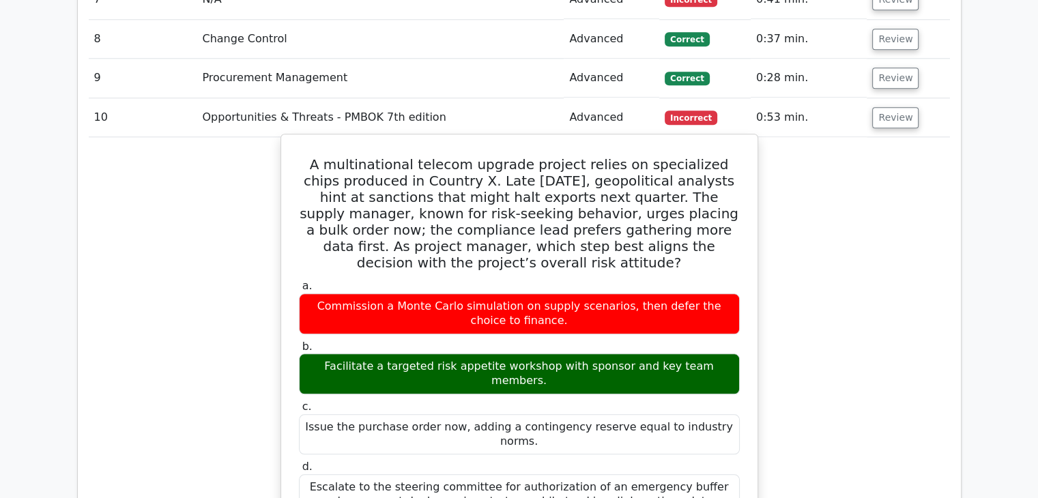
drag, startPoint x: 303, startPoint y: 111, endPoint x: 663, endPoint y: 433, distance: 483.7
copy div "A multinational telecom upgrade project relies on specialized chips produced in…"
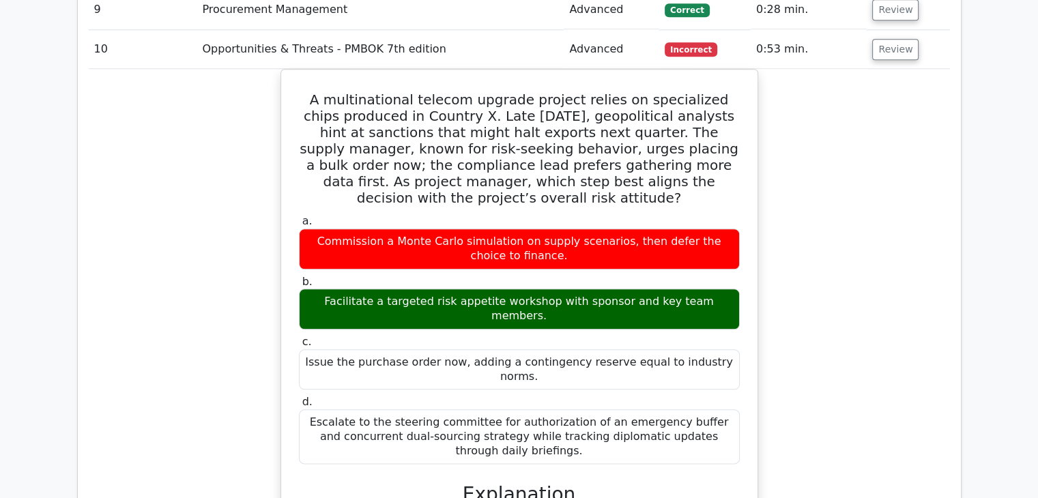
click at [895, 278] on div "A multinational telecom upgrade project relies on specialized chips produced in…" at bounding box center [519, 493] width 861 height 848
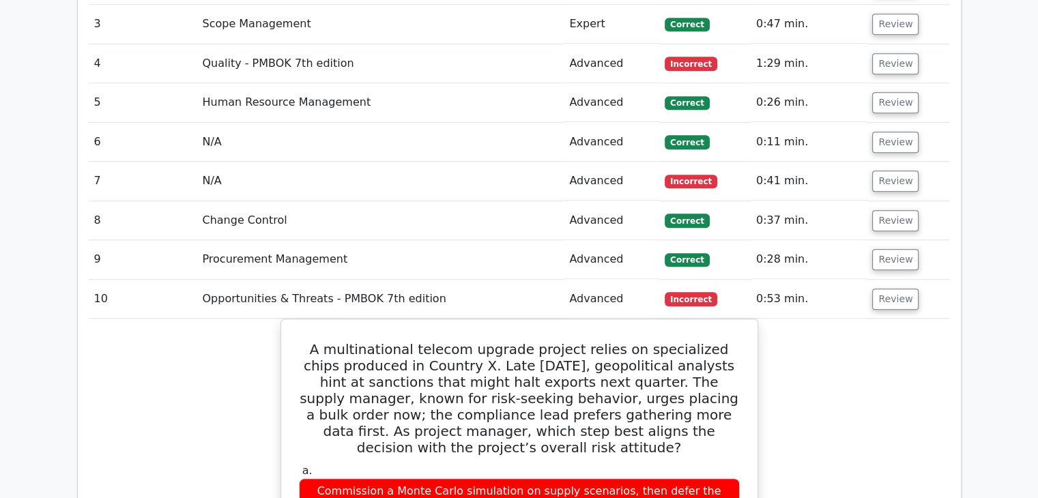
scroll to position [1228, 0]
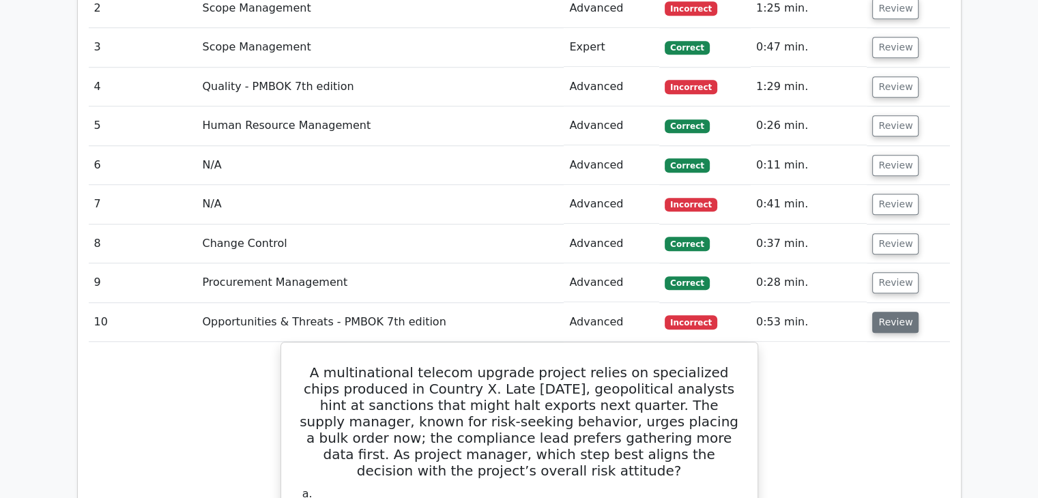
click at [895, 312] on button "Review" at bounding box center [895, 322] width 46 height 21
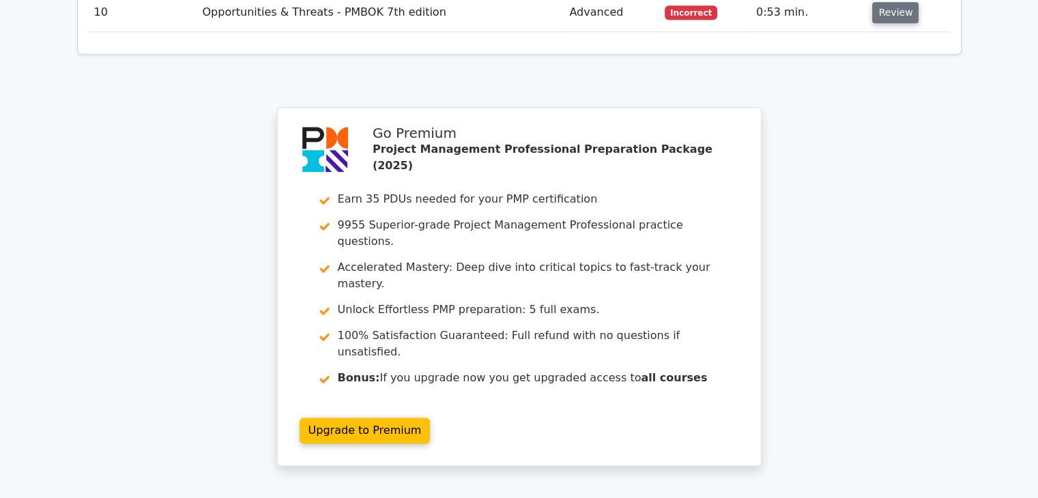
scroll to position [1569, 0]
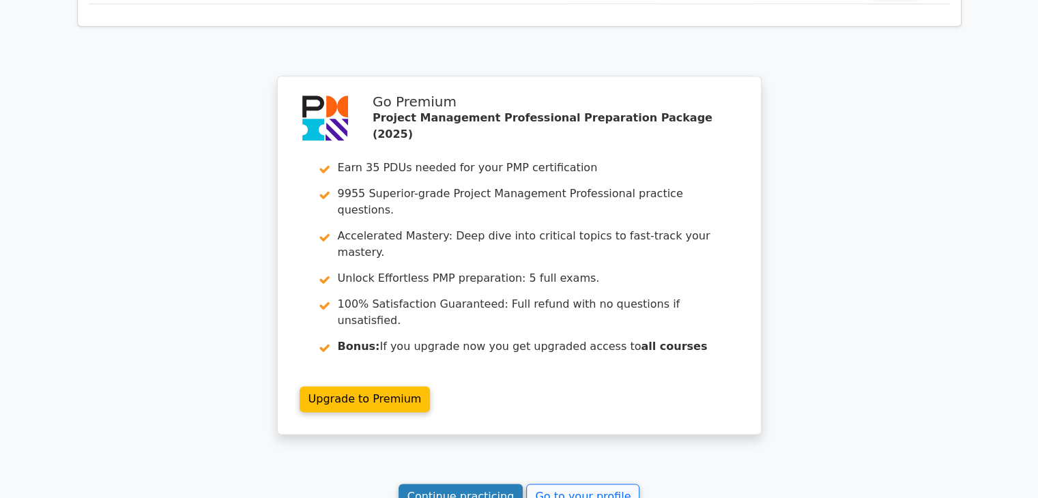
click at [462, 484] on link "Continue practicing" at bounding box center [461, 497] width 125 height 26
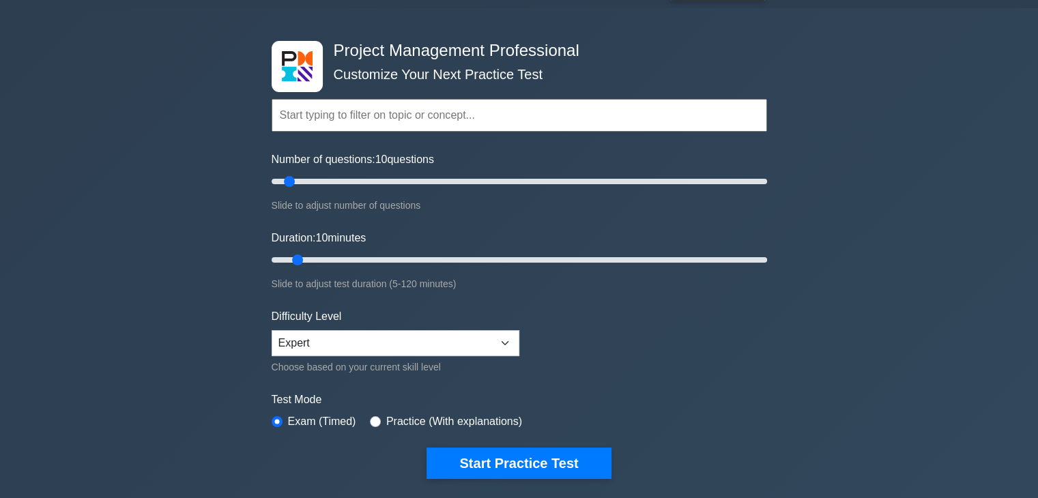
scroll to position [136, 0]
